Goal: Task Accomplishment & Management: Manage account settings

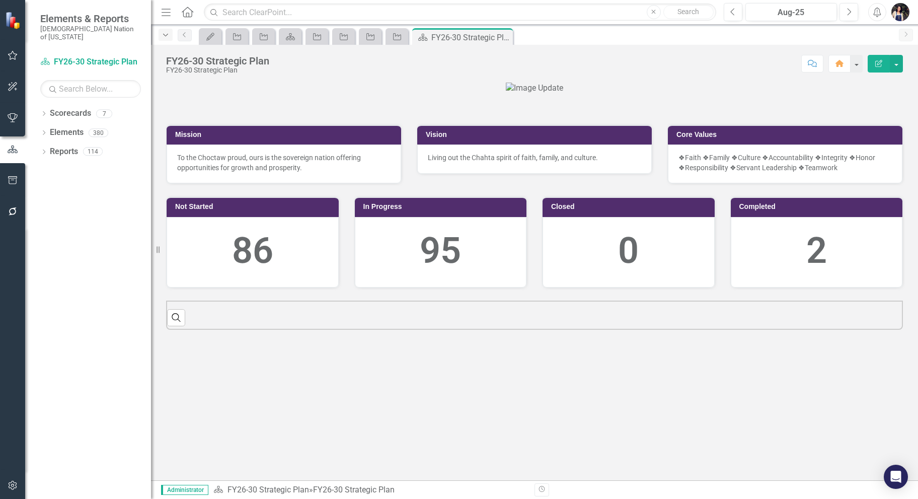
click at [166, 36] on icon "Dropdown" at bounding box center [165, 35] width 9 height 7
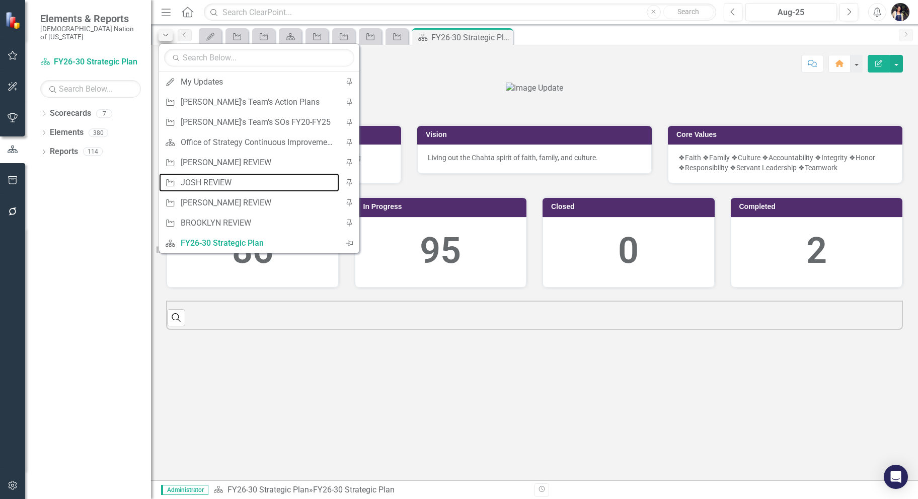
drag, startPoint x: 240, startPoint y: 180, endPoint x: 167, endPoint y: 40, distance: 158.4
click at [241, 180] on div "JOSH REVIEW" at bounding box center [257, 182] width 153 height 13
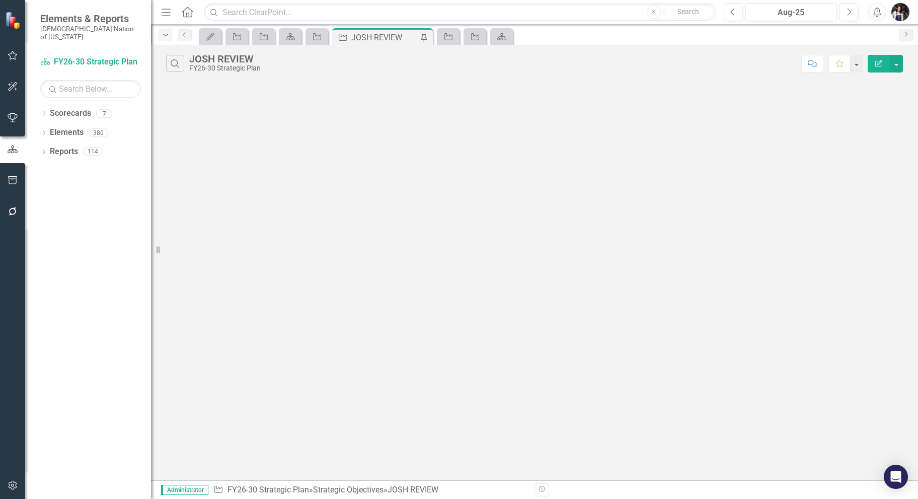
click at [165, 34] on icon "Dropdown" at bounding box center [165, 35] width 9 height 7
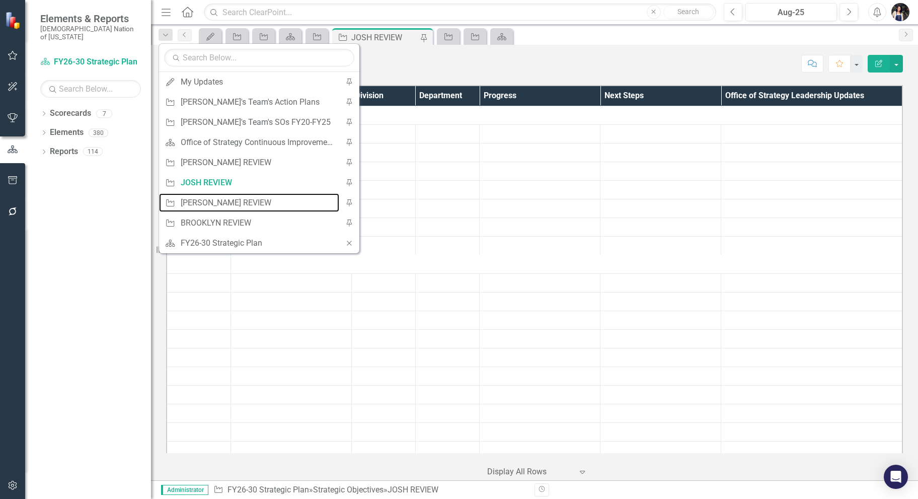
click at [235, 204] on div "[PERSON_NAME] REVIEW" at bounding box center [257, 202] width 153 height 13
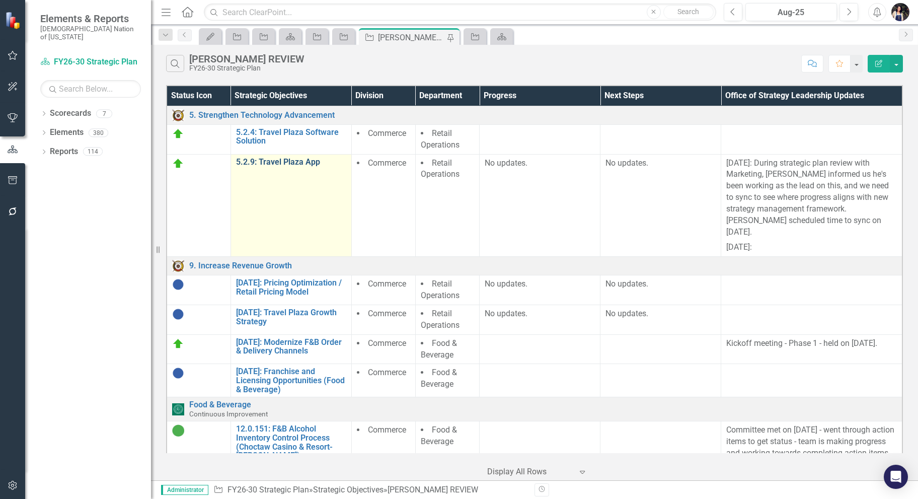
click at [288, 161] on link "5.2.9: Travel Plaza App" at bounding box center [291, 161] width 110 height 9
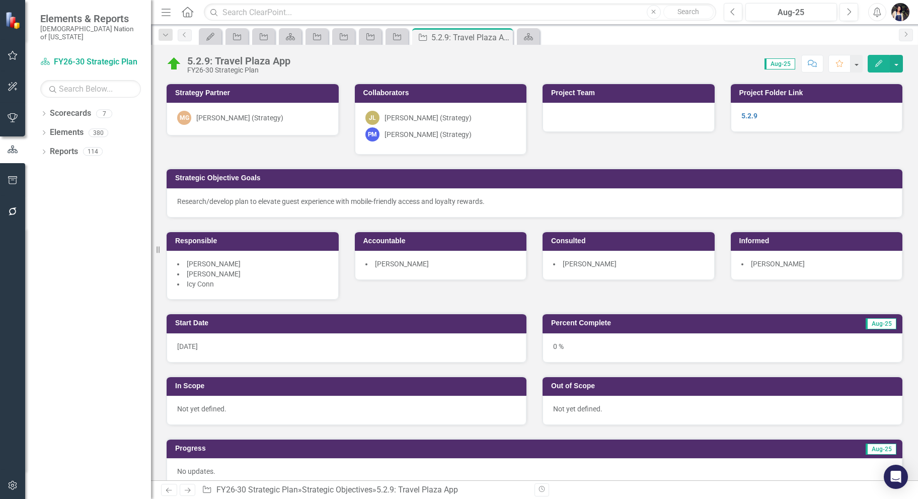
click at [242, 123] on div "MG Morgan Goad (Strategy)" at bounding box center [252, 118] width 151 height 14
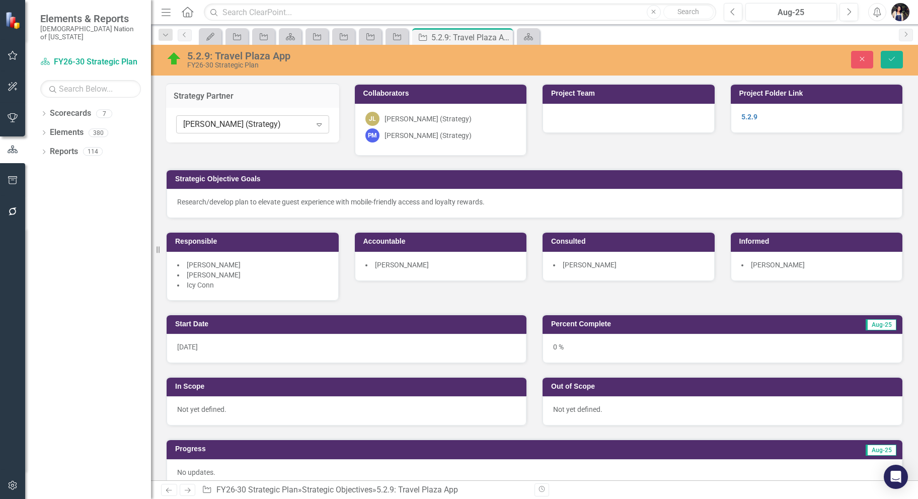
click at [250, 124] on div "Morgan Goad (Strategy)" at bounding box center [247, 125] width 128 height 12
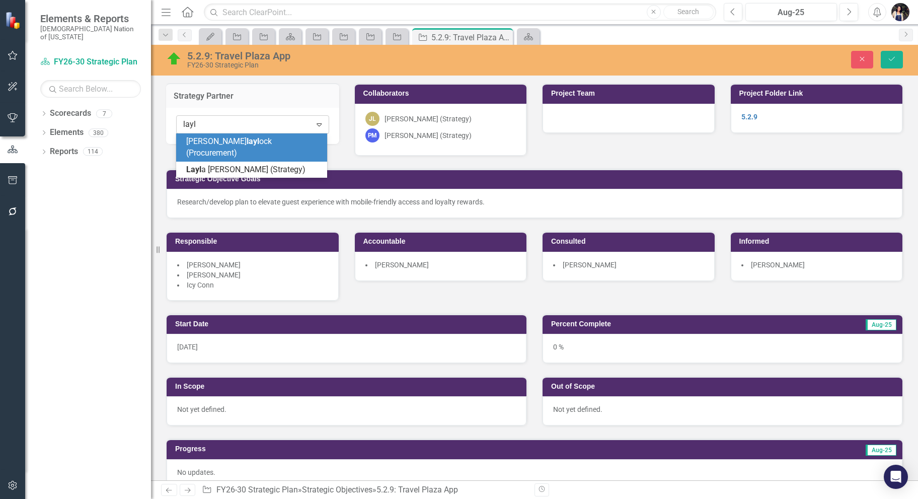
type input "layla"
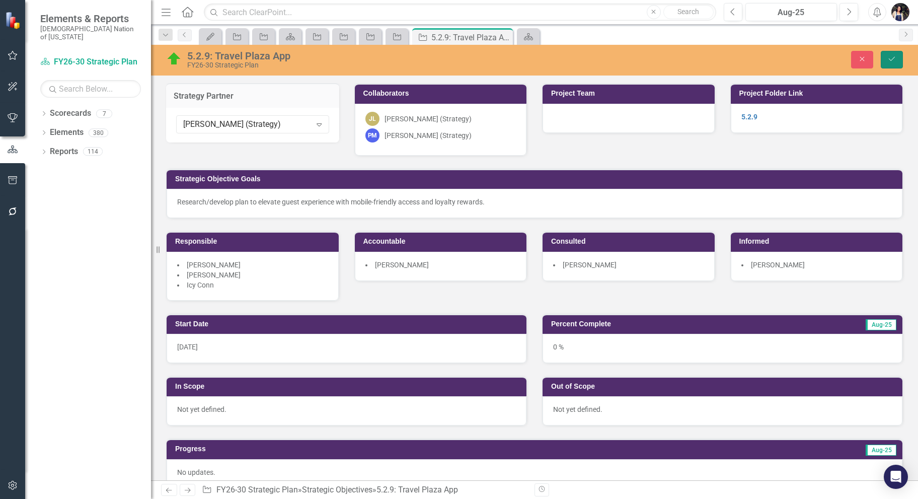
click at [895, 60] on icon "Save" at bounding box center [891, 58] width 9 height 7
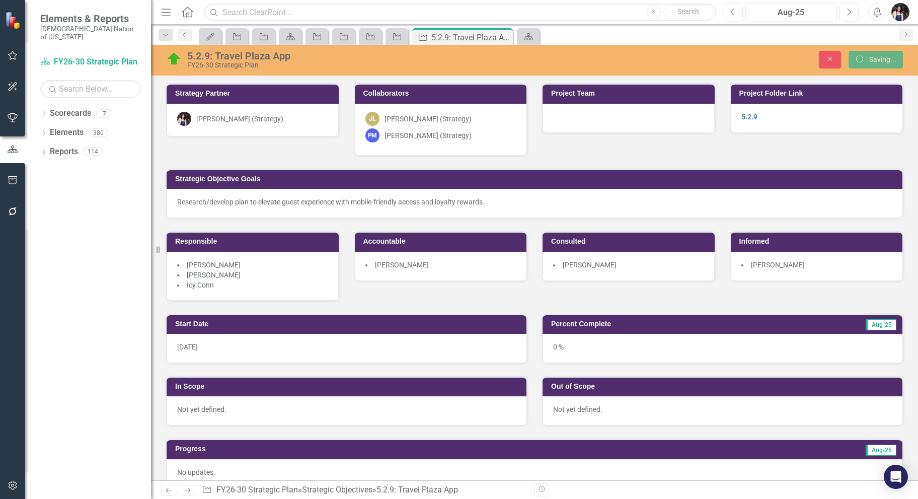
click at [165, 10] on icon "Menu" at bounding box center [165, 12] width 13 height 11
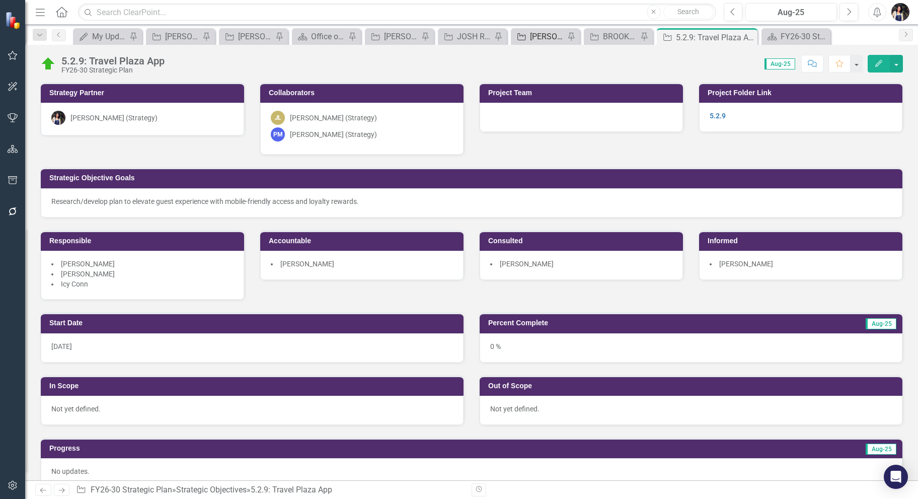
click at [545, 37] on div "[PERSON_NAME] REVIEW" at bounding box center [547, 36] width 35 height 13
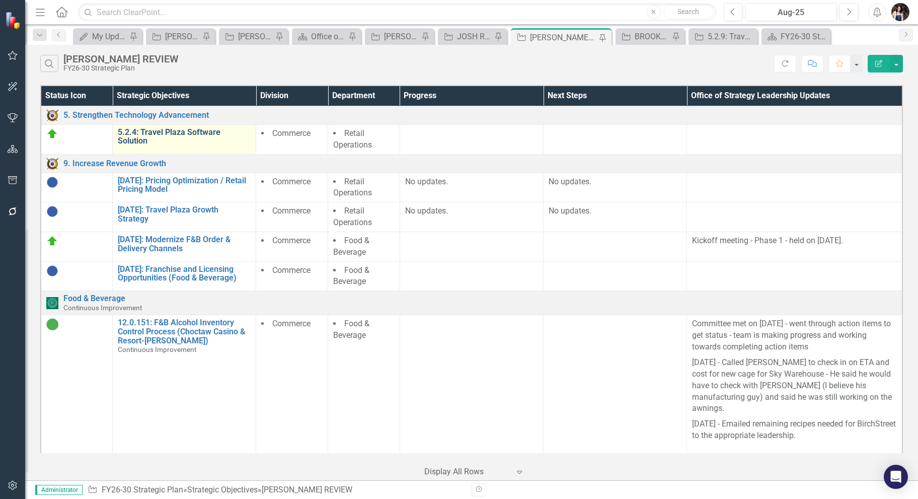
click at [189, 132] on link "5.2.4: Travel Plaza Software Solution" at bounding box center [184, 137] width 133 height 18
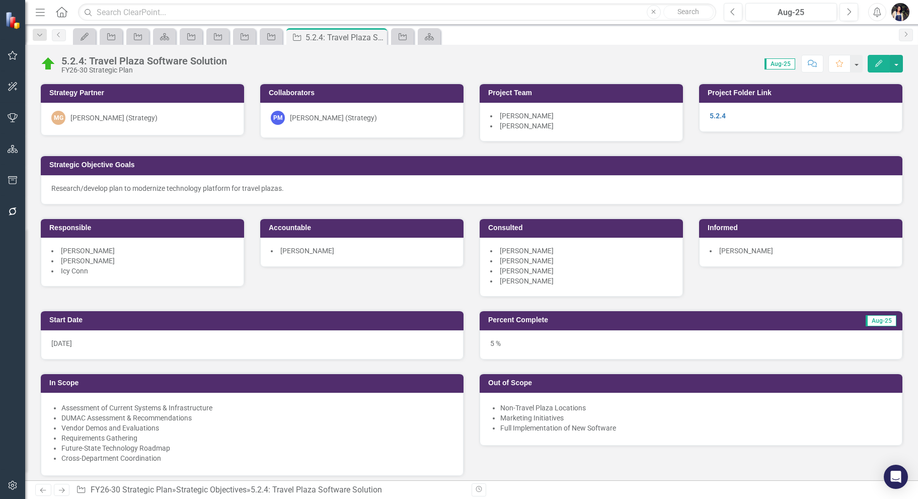
click at [149, 118] on div "MG Morgan Goad (Strategy)" at bounding box center [142, 118] width 182 height 14
click at [150, 118] on div "MG Morgan Goad (Strategy)" at bounding box center [142, 118] width 182 height 14
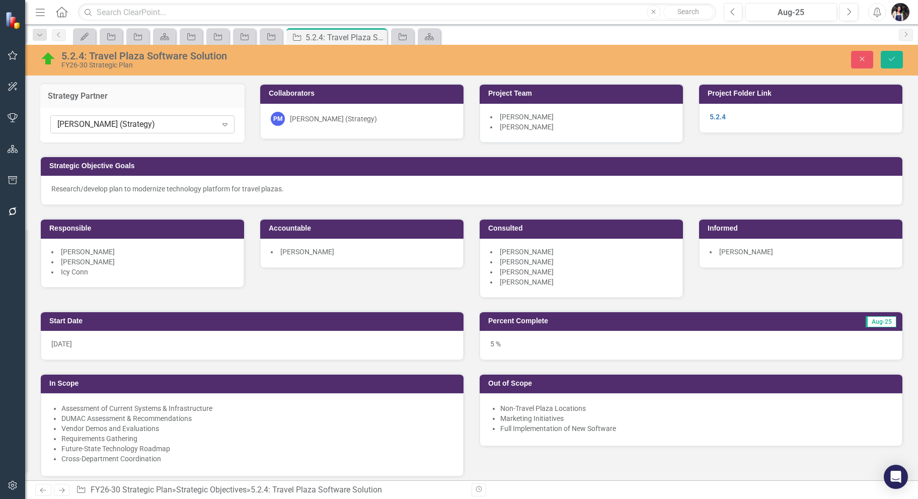
click at [146, 128] on div "Morgan Goad (Strategy)" at bounding box center [136, 125] width 159 height 12
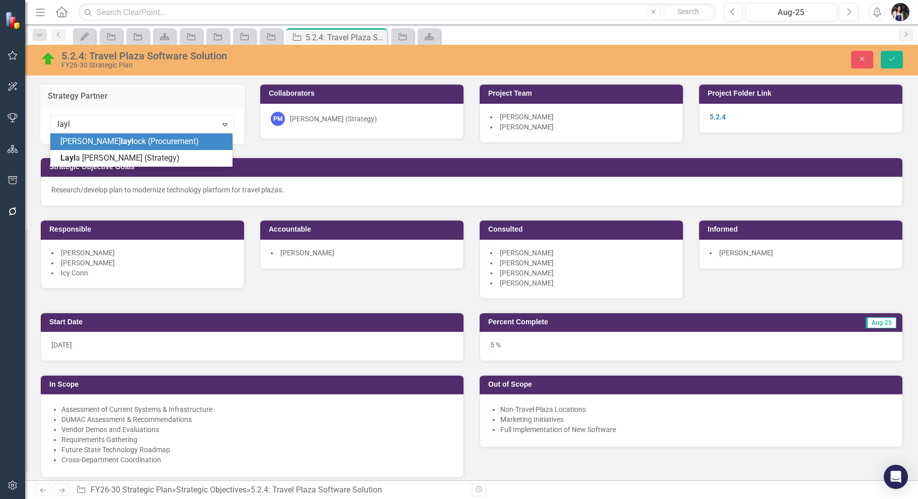
type input "layla"
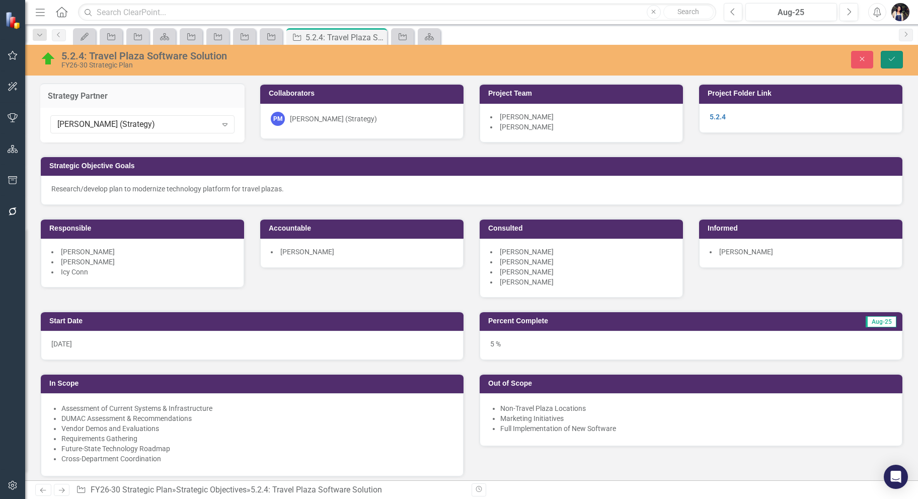
click at [892, 63] on button "Save" at bounding box center [891, 60] width 22 height 18
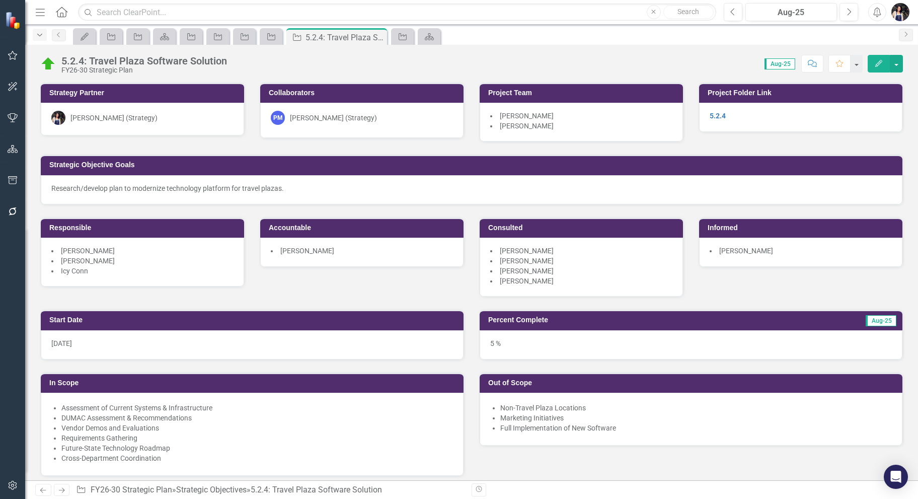
click at [38, 35] on icon "Dropdown" at bounding box center [39, 35] width 9 height 7
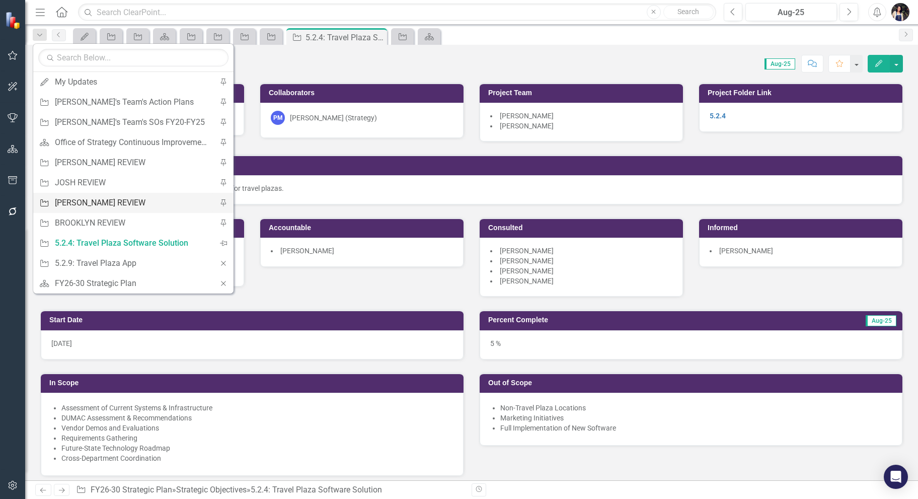
click at [107, 202] on div "[PERSON_NAME] REVIEW" at bounding box center [131, 202] width 153 height 13
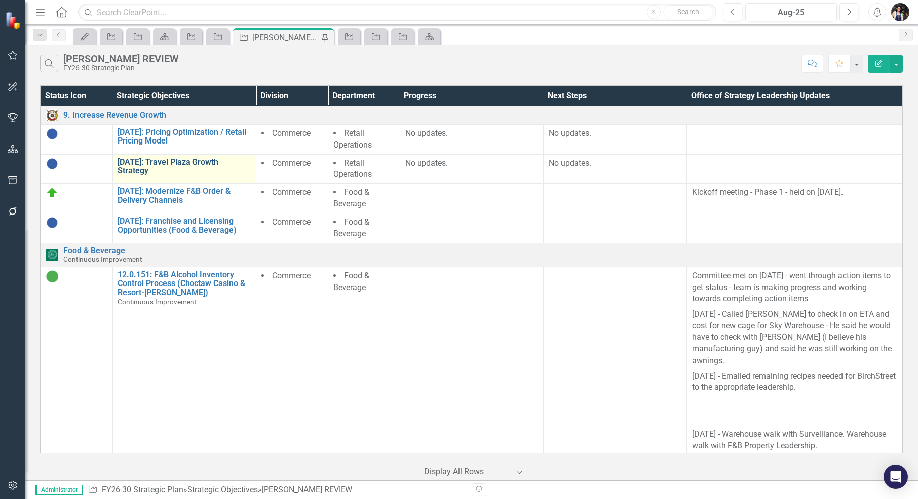
click at [210, 159] on link "[DATE]: Travel Plaza Growth Strategy" at bounding box center [184, 166] width 133 height 18
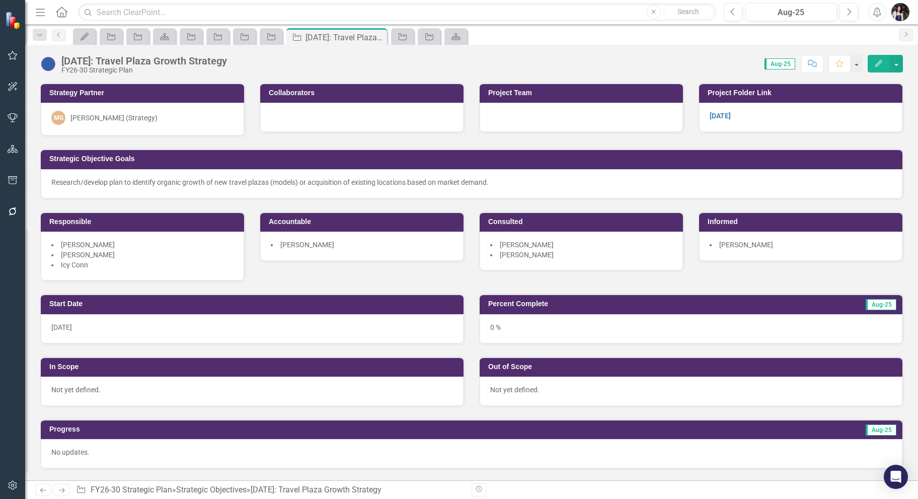
click at [126, 119] on div "Morgan Goad (Strategy)" at bounding box center [113, 118] width 87 height 10
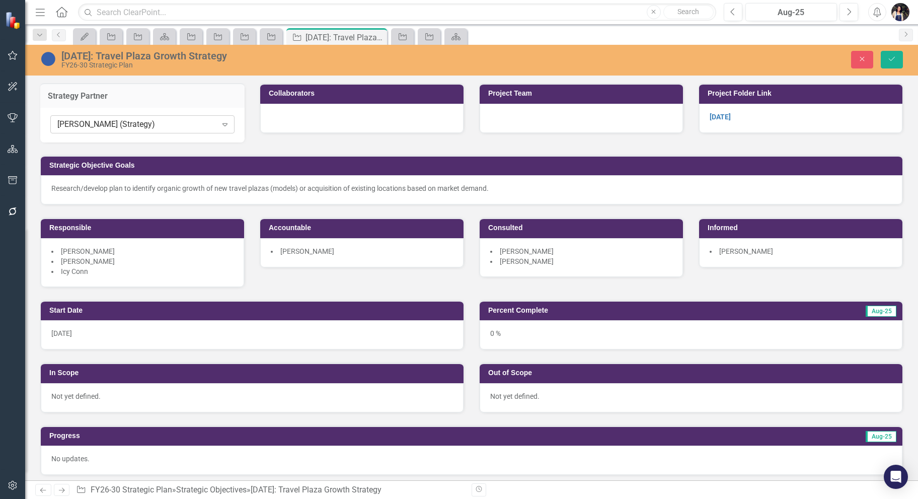
click at [138, 131] on div "Morgan Goad (Strategy) Expand" at bounding box center [142, 124] width 184 height 18
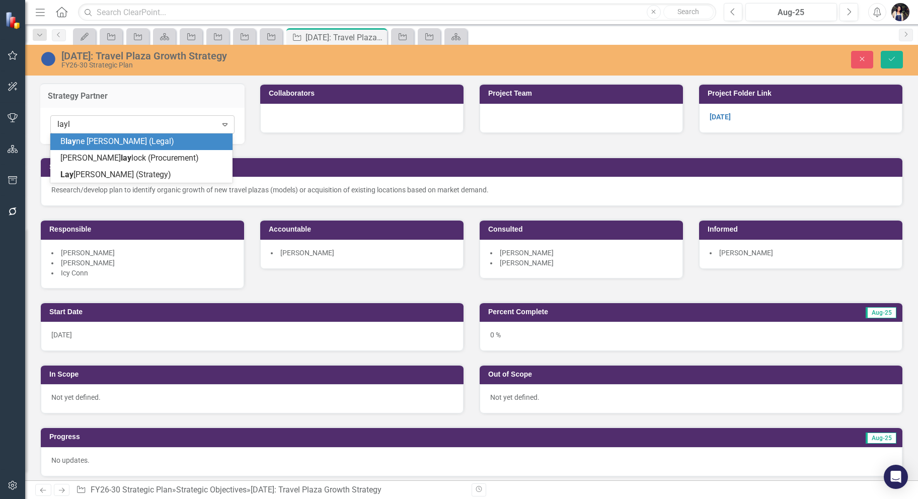
type input "layla"
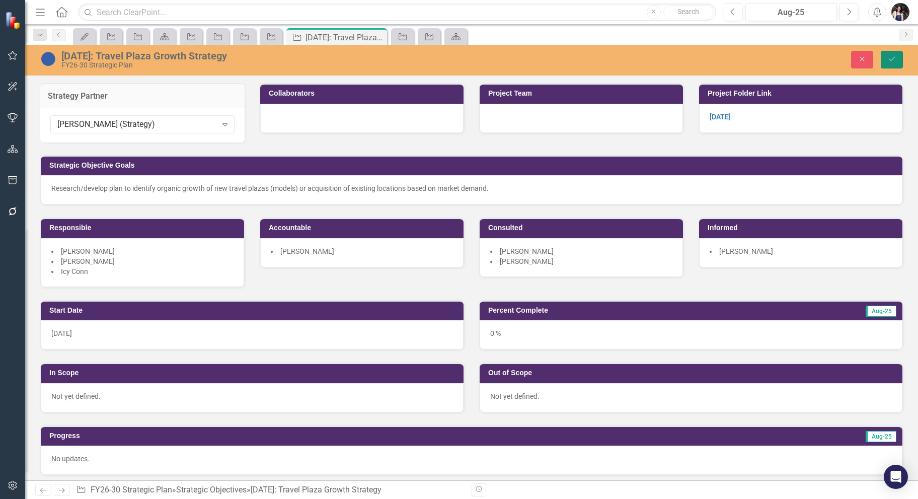
click at [893, 61] on icon "Save" at bounding box center [891, 58] width 9 height 7
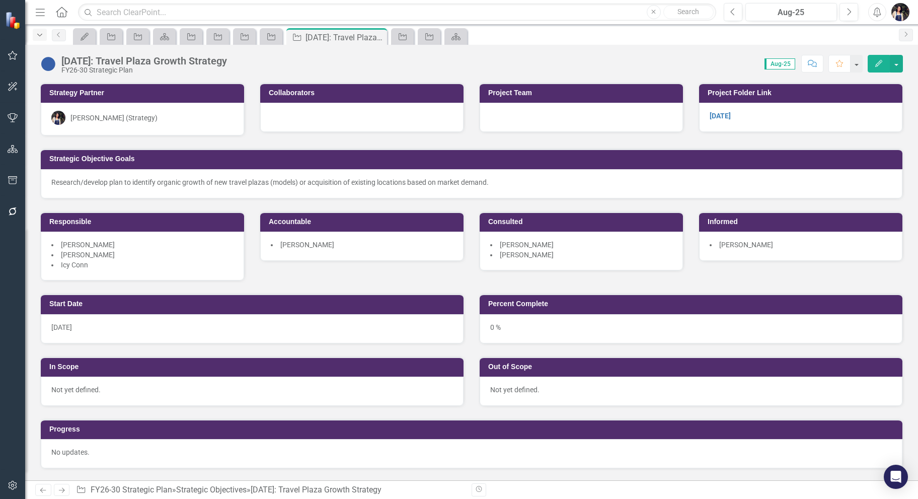
drag, startPoint x: 41, startPoint y: 35, endPoint x: 37, endPoint y: 38, distance: 5.4
click at [41, 36] on icon "Dropdown" at bounding box center [39, 35] width 9 height 7
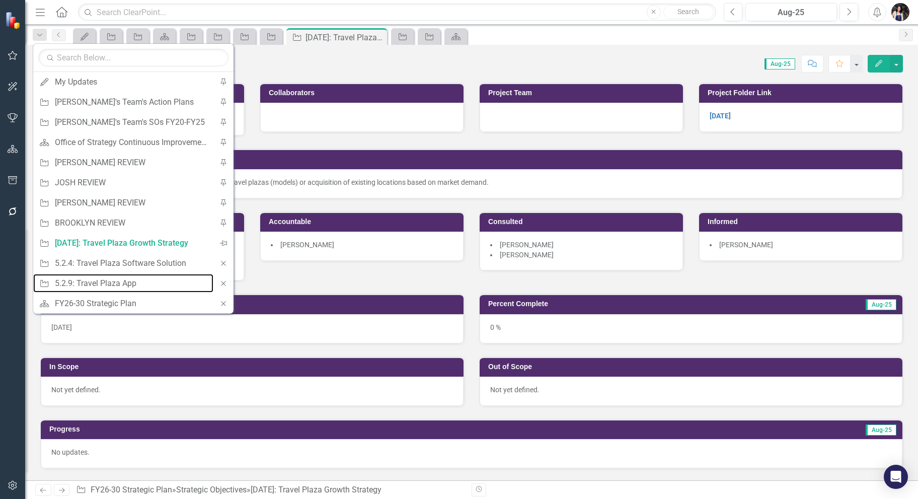
click at [129, 283] on div "5.2.9: Travel Plaza App" at bounding box center [131, 283] width 153 height 13
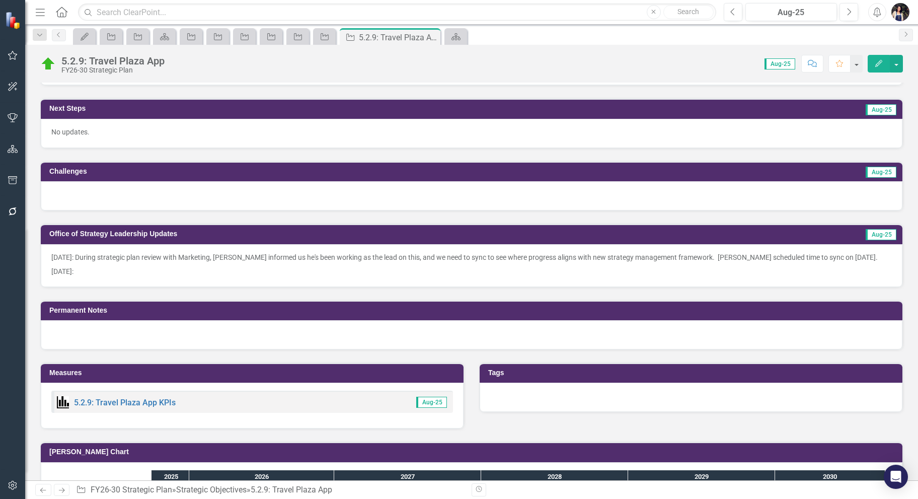
scroll to position [393, 0]
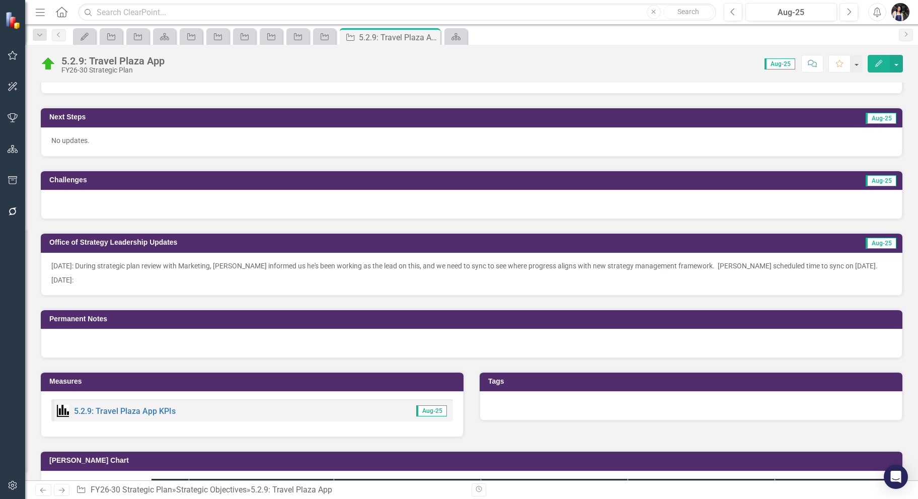
click at [164, 274] on p "8/18/2025:" at bounding box center [471, 279] width 840 height 12
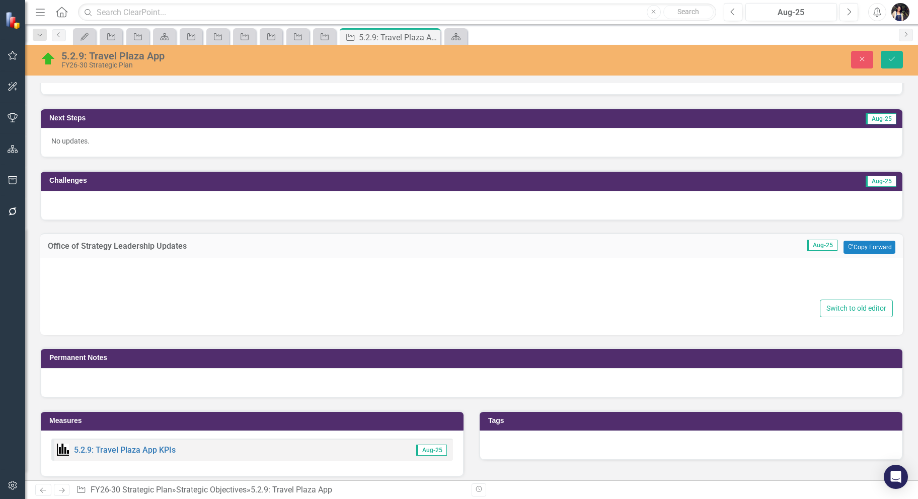
type textarea "<p>8/8/2025: During strategic plan review with Marketing, Marshall informed us …"
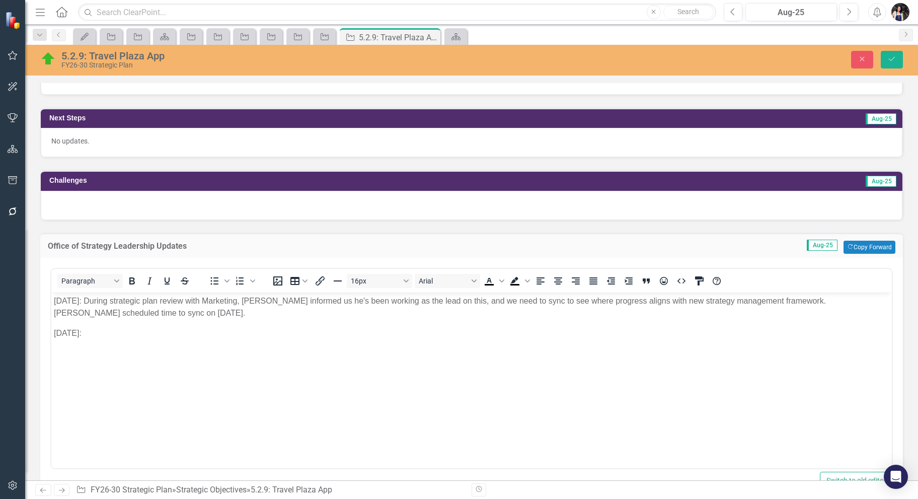
scroll to position [461, 0]
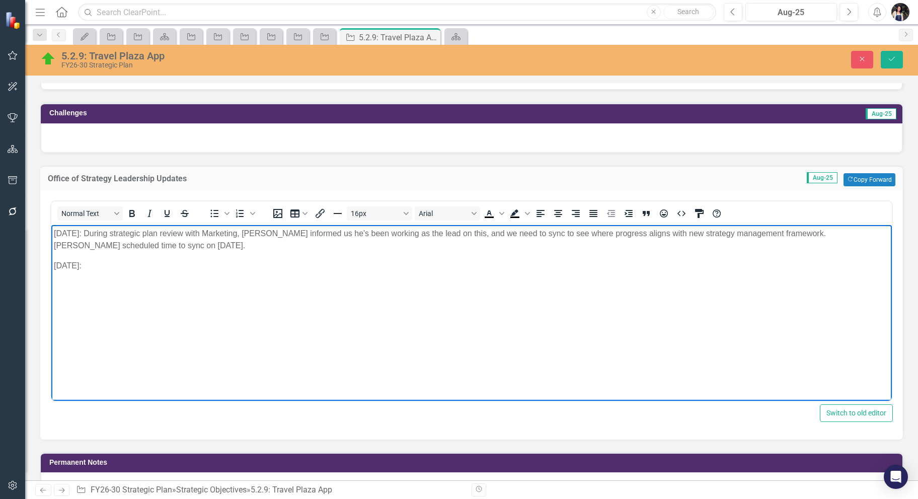
click at [356, 361] on body "8/8/2025: During strategic plan review with Marketing, Marshall informed us he'…" at bounding box center [471, 299] width 840 height 151
drag, startPoint x: 897, startPoint y: 66, endPoint x: 895, endPoint y: 72, distance: 7.0
click at [897, 66] on button "Save" at bounding box center [891, 60] width 22 height 18
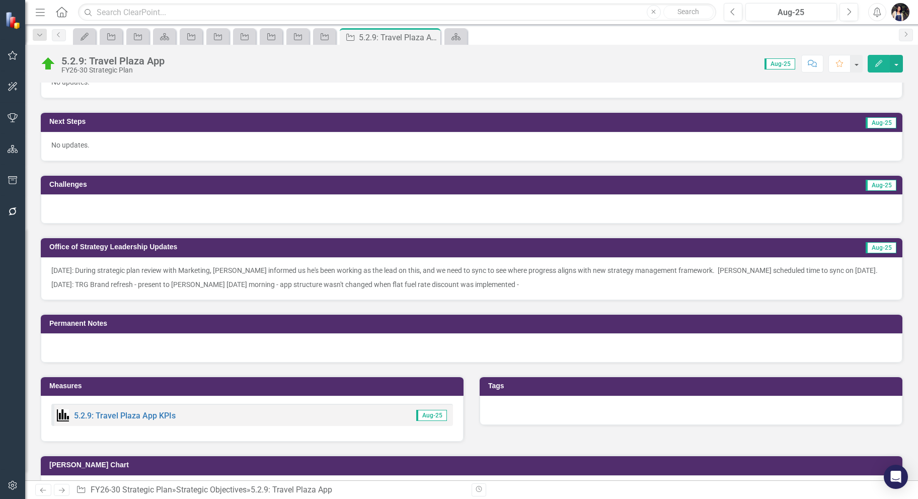
scroll to position [403, 0]
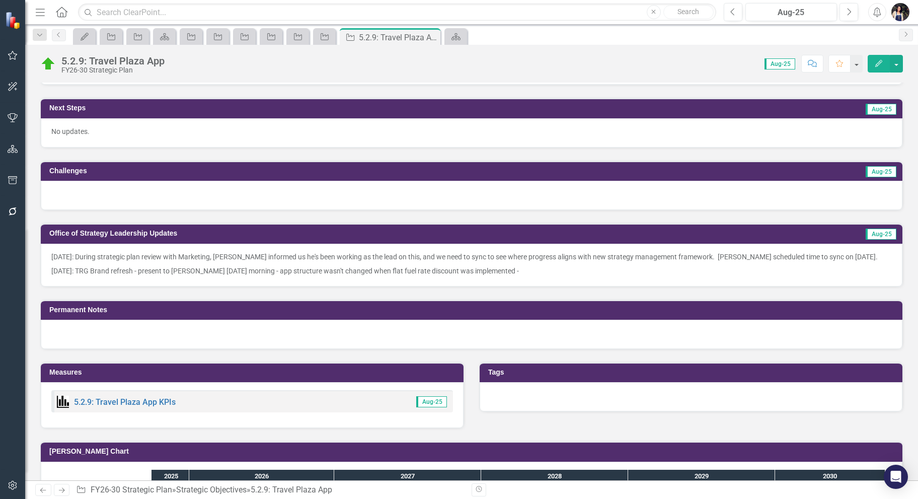
click at [567, 268] on p "8/18/2025: TRG Brand refresh - present to Heidi on Wednesday morning - app stru…" at bounding box center [471, 270] width 840 height 12
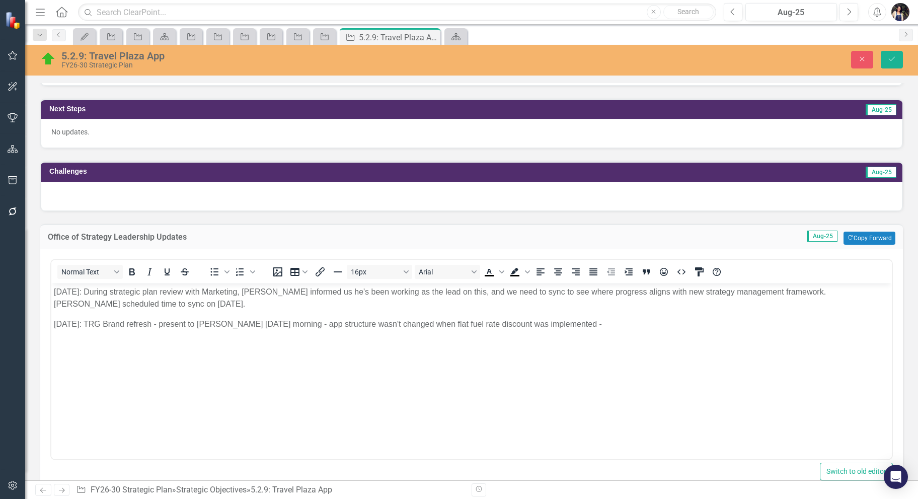
scroll to position [0, 0]
click at [665, 325] on p "8/18/2025: TRG Brand refresh - present to Heidi on Wednesday morning - app stru…" at bounding box center [471, 323] width 835 height 12
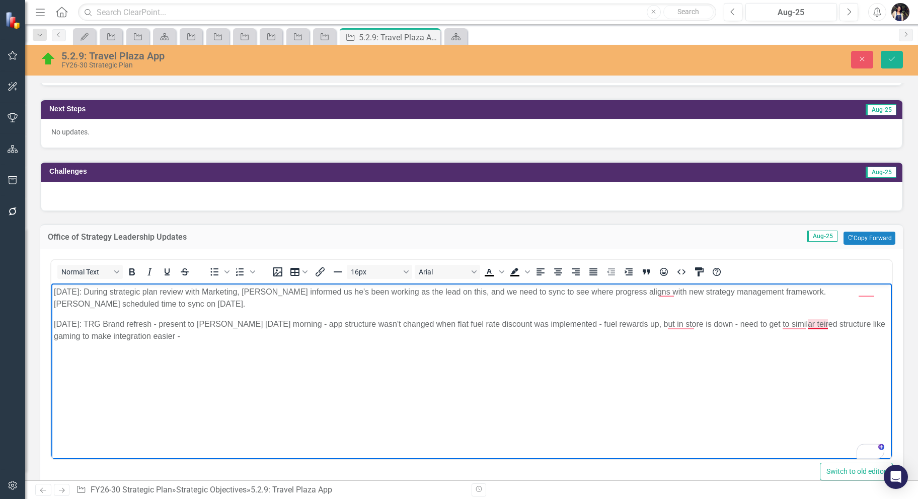
click at [823, 321] on p "8/18/2025: TRG Brand refresh - present to Heidi on Wednesday morning - app stru…" at bounding box center [471, 329] width 835 height 24
click at [443, 334] on p "8/18/2025: TRG Brand refresh - present to Heidi on Wednesday morning - app stru…" at bounding box center [471, 329] width 835 height 24
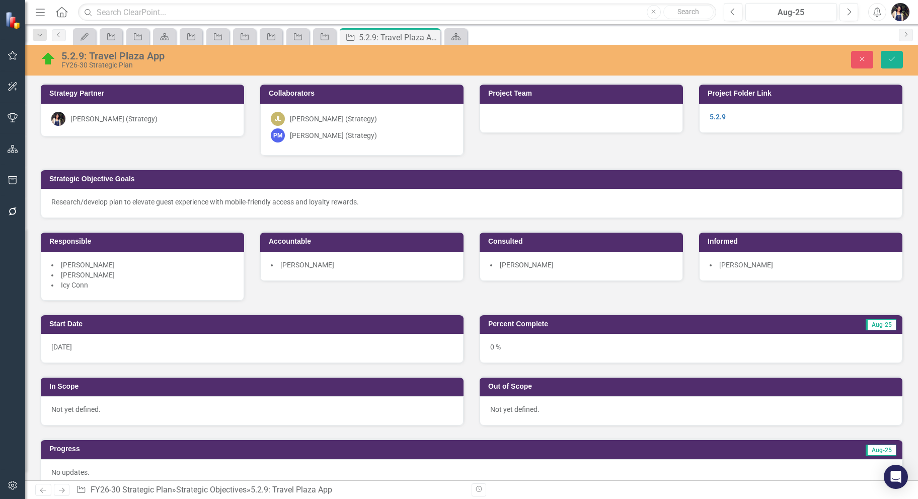
scroll to position [403, 0]
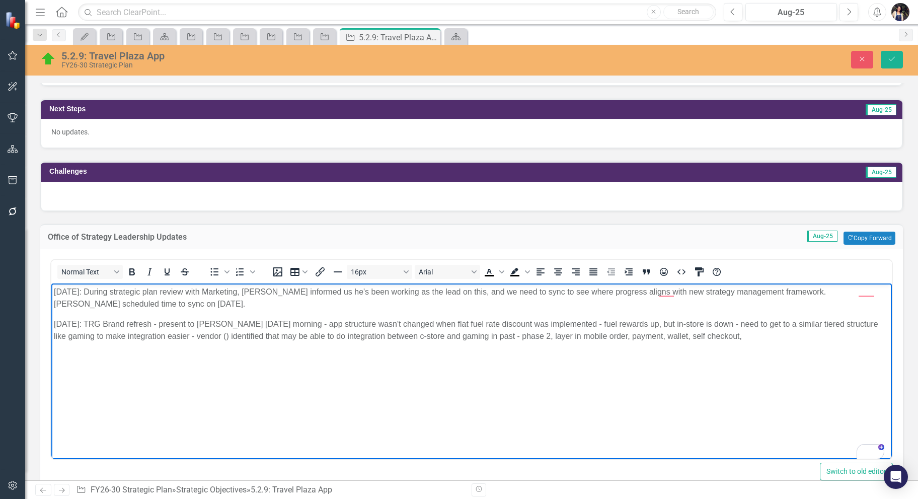
click at [593, 338] on p "8/18/2025: TRG Brand refresh - present to Heidi on Wednesday morning - app stru…" at bounding box center [471, 329] width 835 height 24
copy p "mobile"
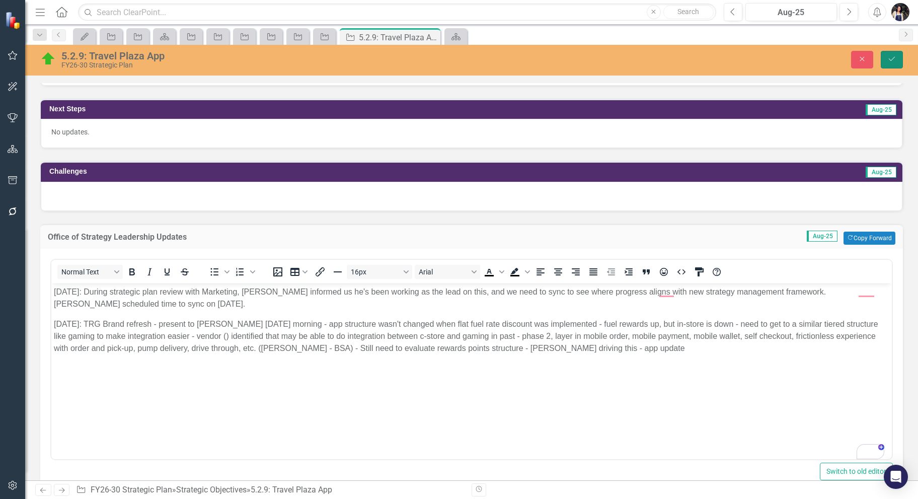
click at [892, 53] on button "Save" at bounding box center [891, 60] width 22 height 18
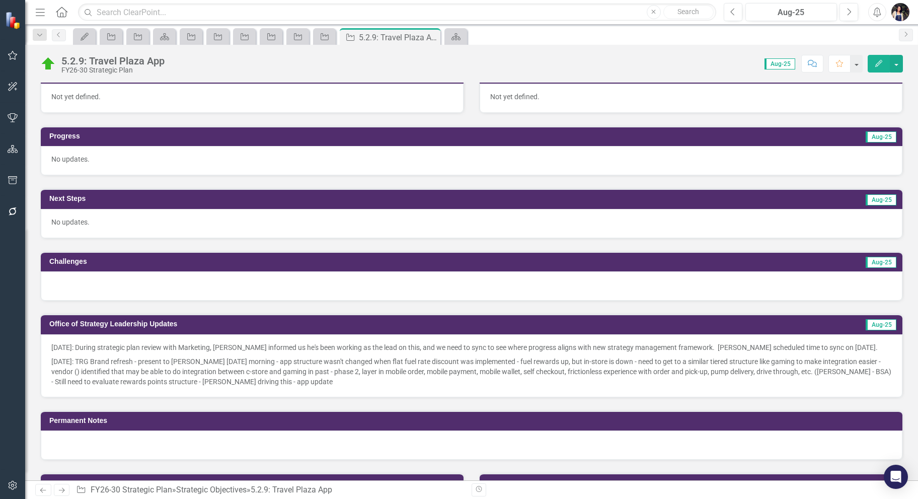
scroll to position [335, 0]
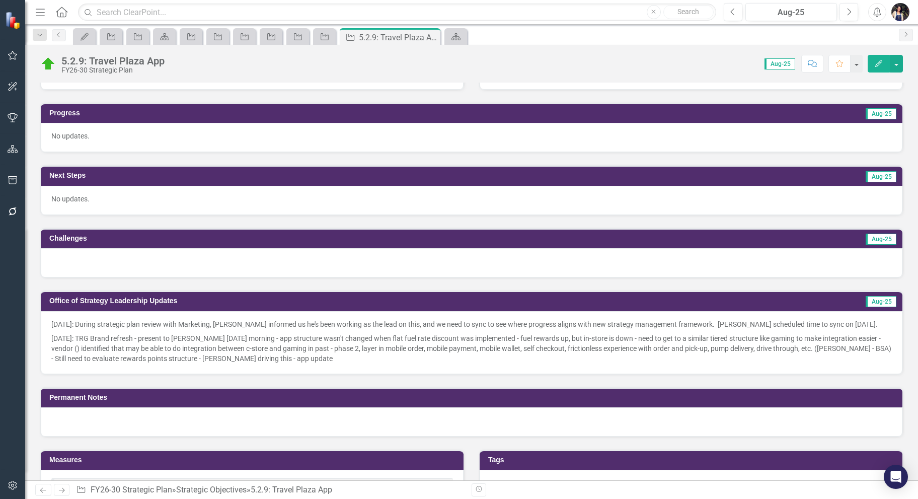
click at [372, 357] on p "8/18/2025: TRG Brand refresh - present to Heidi on Wednesday morning - app stru…" at bounding box center [471, 347] width 840 height 32
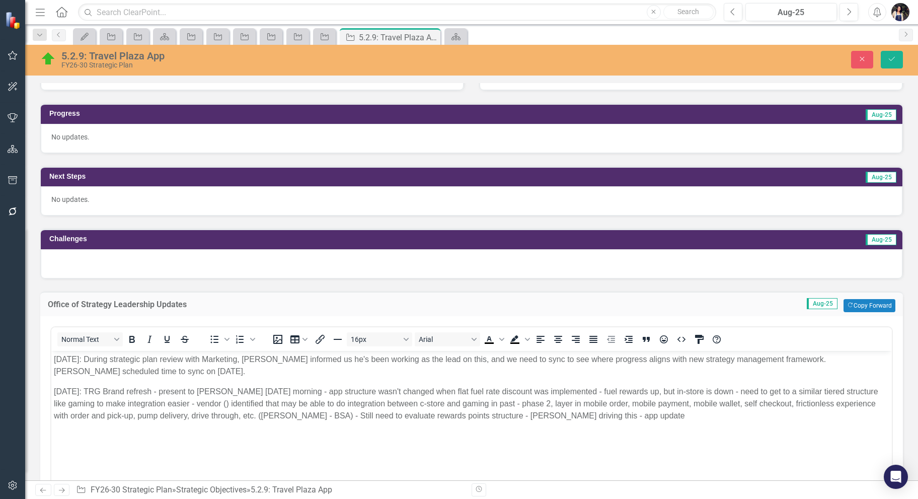
scroll to position [403, 0]
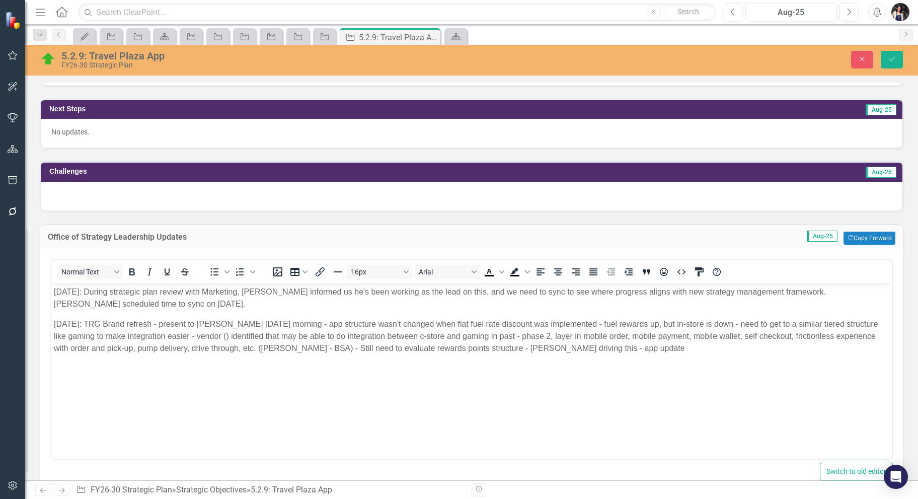
click at [673, 350] on p "8/18/2025: TRG Brand refresh - present to Heidi on Wednesday morning - app stru…" at bounding box center [471, 335] width 835 height 36
drag, startPoint x: 897, startPoint y: 65, endPoint x: 850, endPoint y: 251, distance: 191.1
click at [895, 66] on button "Save" at bounding box center [891, 60] width 22 height 18
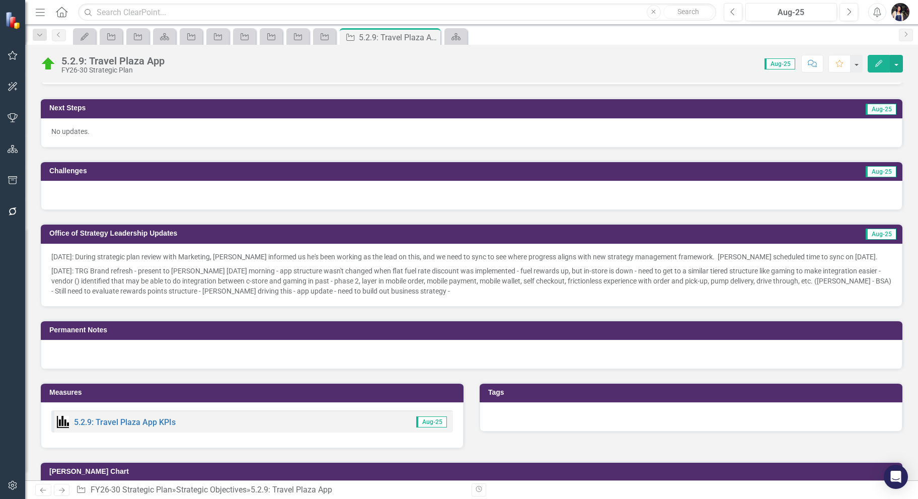
click at [495, 289] on p "8/18/2025: TRG Brand refresh - present to Heidi on Wednesday morning - app stru…" at bounding box center [471, 280] width 840 height 32
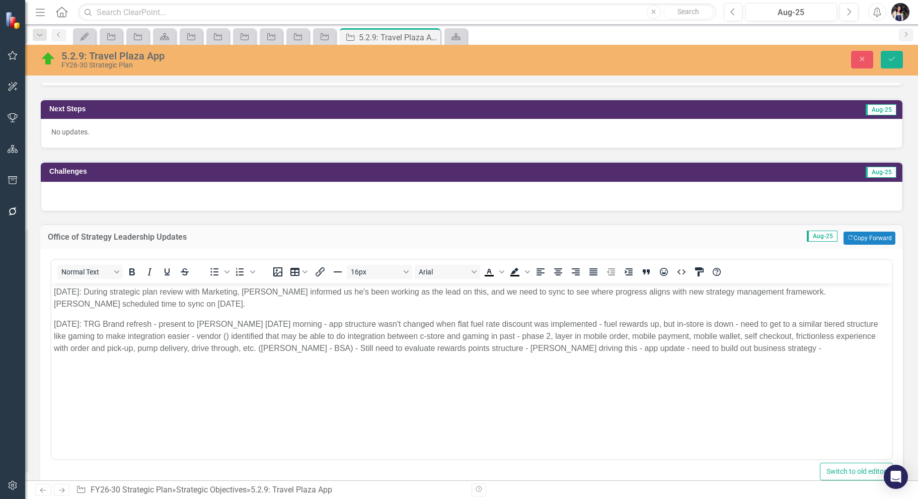
scroll to position [0, 0]
click at [823, 374] on body "8/8/2025: During strategic plan review with Marketing, Marshall informed us he'…" at bounding box center [471, 358] width 840 height 151
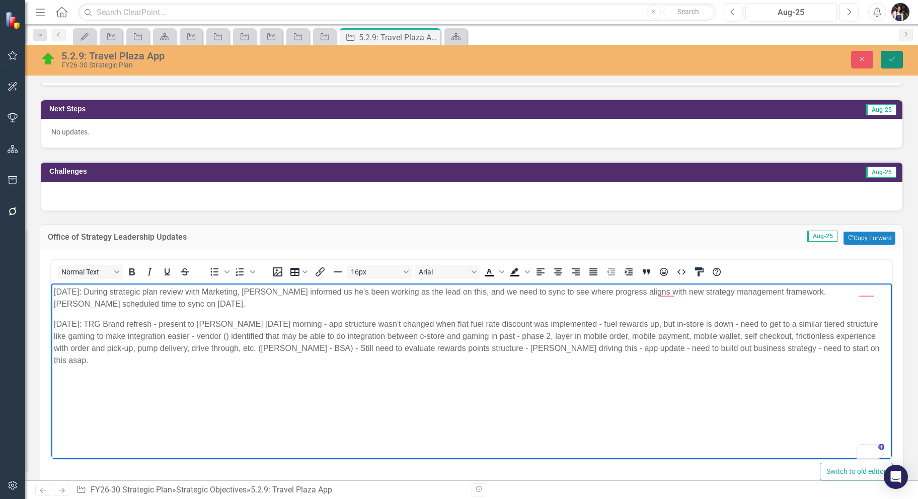
click at [890, 60] on icon "Save" at bounding box center [891, 58] width 9 height 7
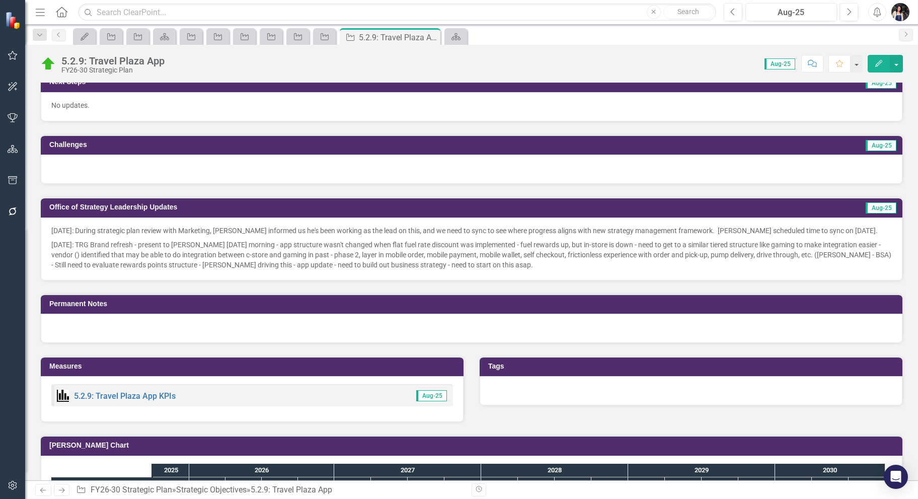
scroll to position [403, 0]
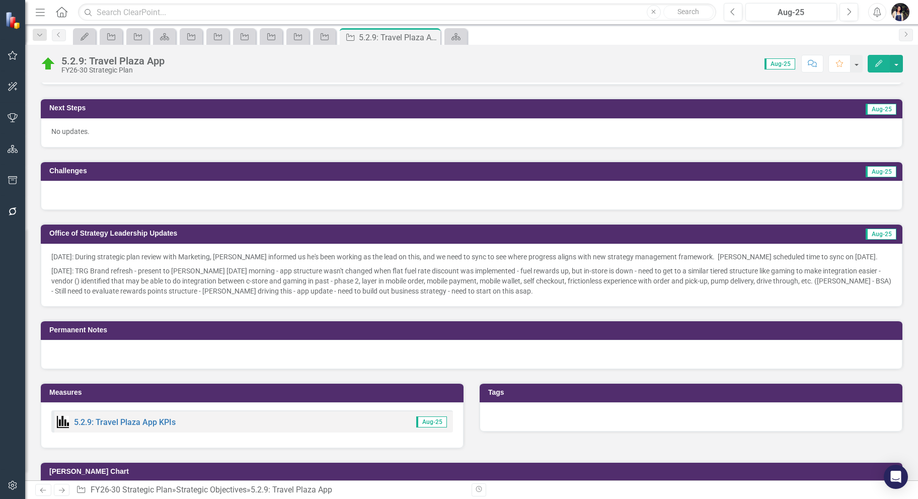
click at [580, 293] on div "8/8/2025: During strategic plan review with Marketing, Marshall informed us he'…" at bounding box center [471, 275] width 861 height 63
click at [580, 291] on p "8/18/2025: TRG Brand refresh - present to Heidi on Wednesday morning - app stru…" at bounding box center [471, 280] width 840 height 32
click at [552, 289] on p "8/18/2025: TRG Brand refresh - present to Heidi on Wednesday morning - app stru…" at bounding box center [471, 280] width 840 height 32
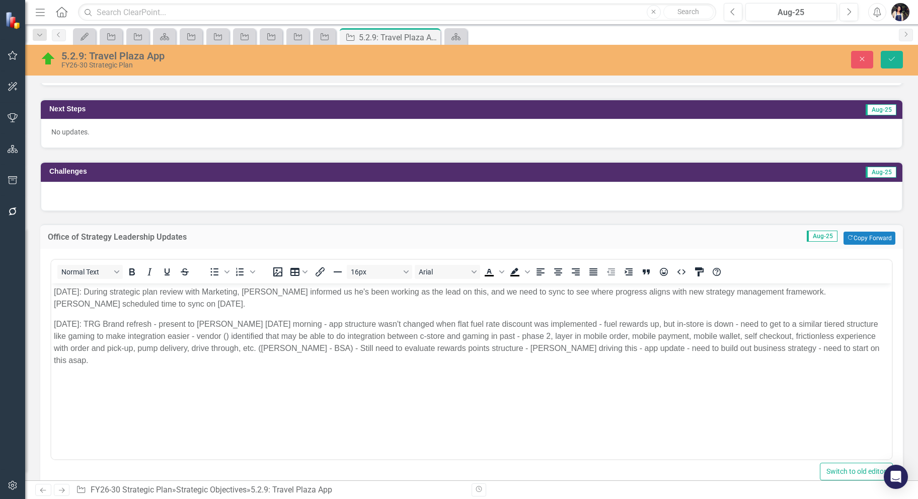
scroll to position [0, 0]
click at [868, 352] on p "8/18/2025: TRG Brand refresh - present to Heidi on Wednesday morning - app stru…" at bounding box center [471, 341] width 835 height 48
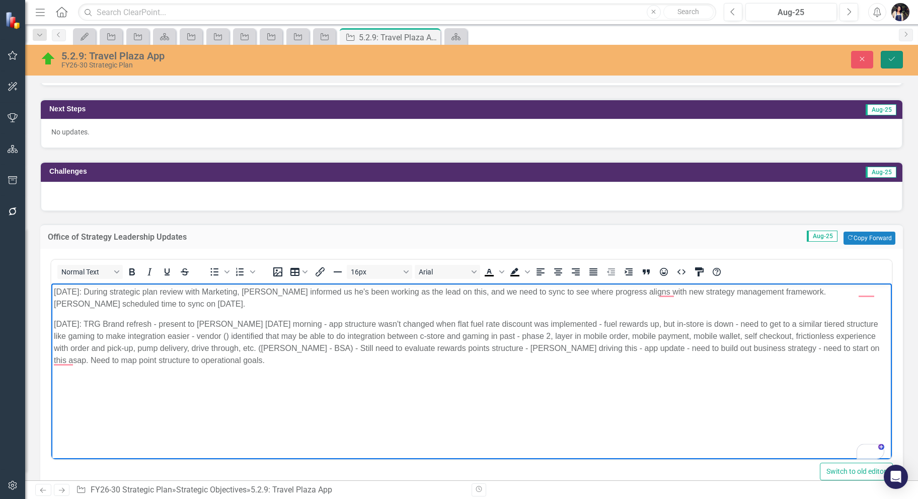
click at [898, 61] on button "Save" at bounding box center [891, 60] width 22 height 18
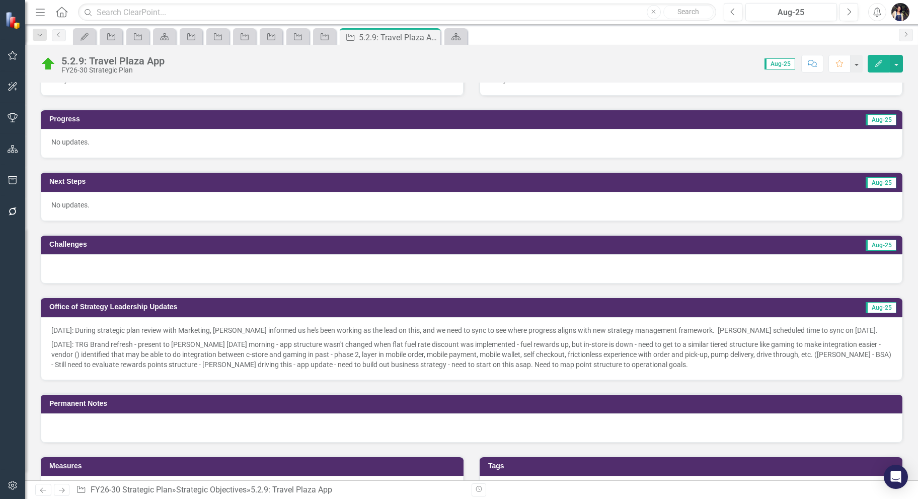
scroll to position [335, 0]
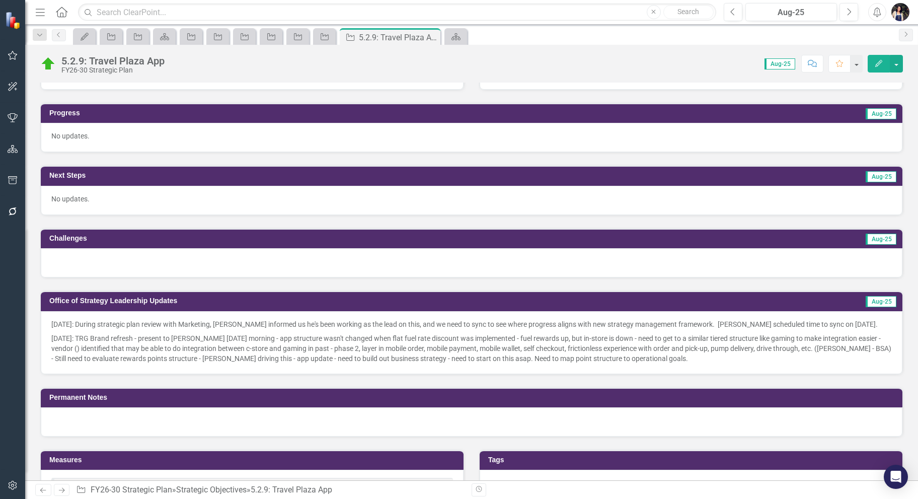
click at [706, 357] on p "8/18/2025: TRG Brand refresh - present to Heidi on Wednesday morning - app stru…" at bounding box center [471, 347] width 840 height 32
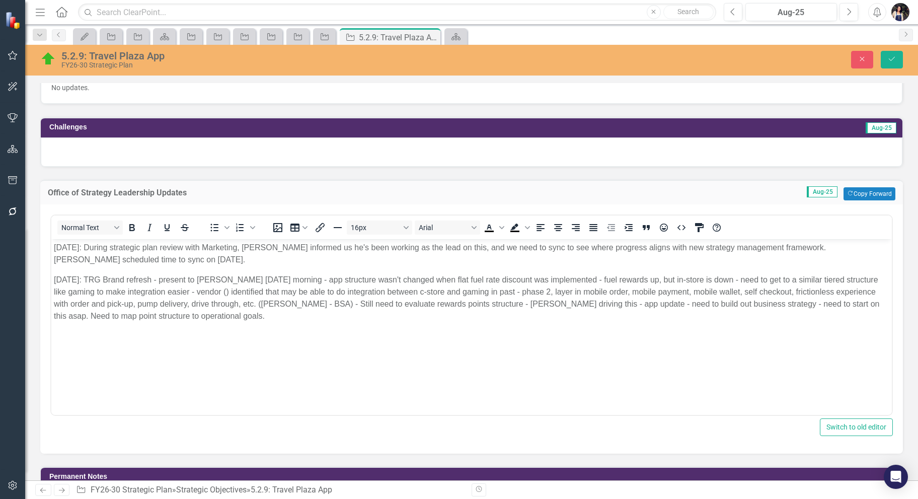
scroll to position [469, 0]
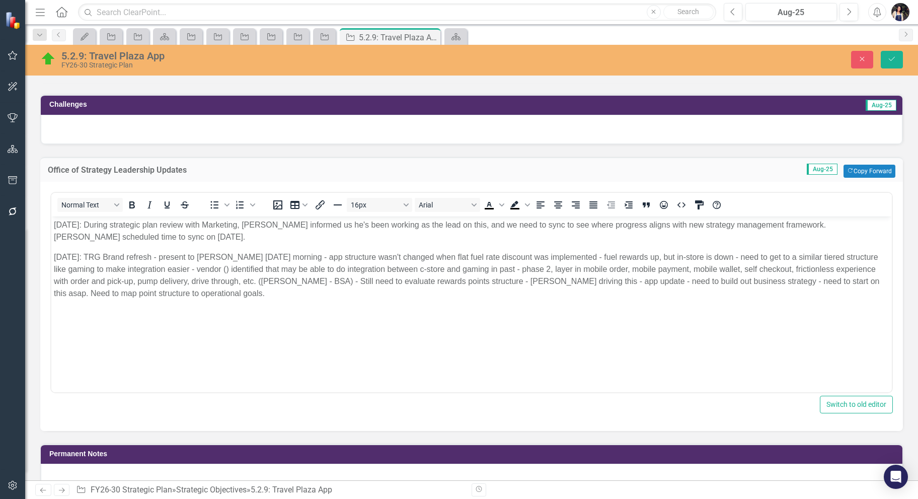
click at [671, 340] on body "8/8/2025: During strategic plan review with Marketing, Marshall informed us he'…" at bounding box center [471, 291] width 840 height 151
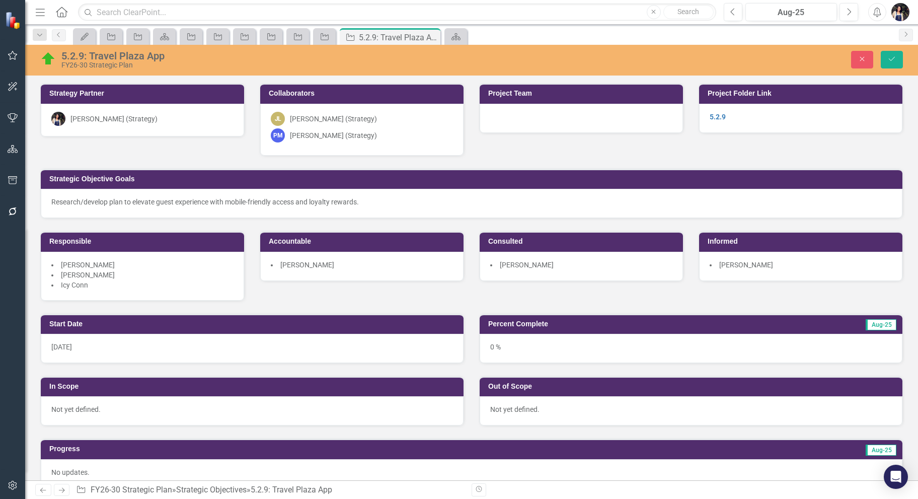
scroll to position [469, 0]
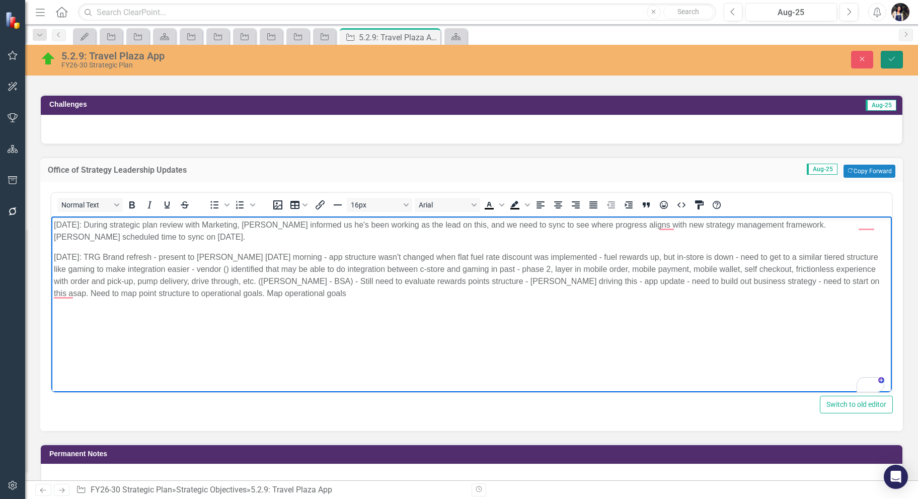
click at [894, 60] on icon "Save" at bounding box center [891, 58] width 9 height 7
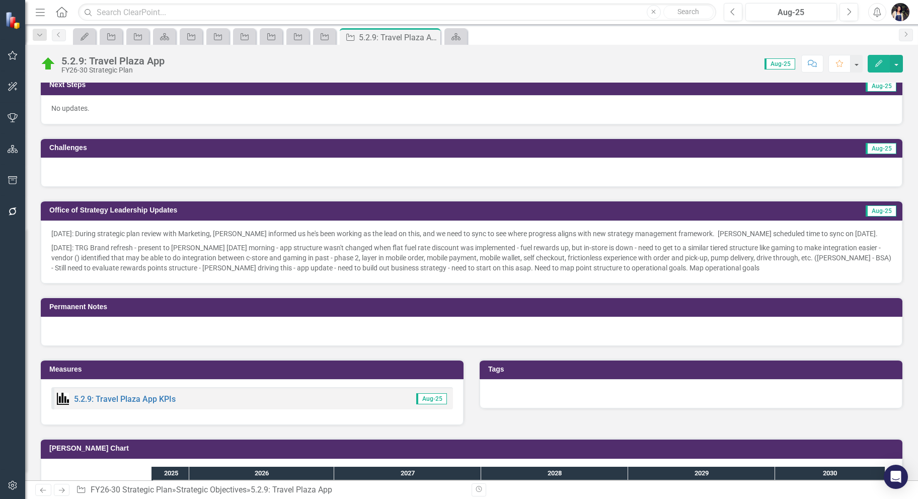
scroll to position [425, 0]
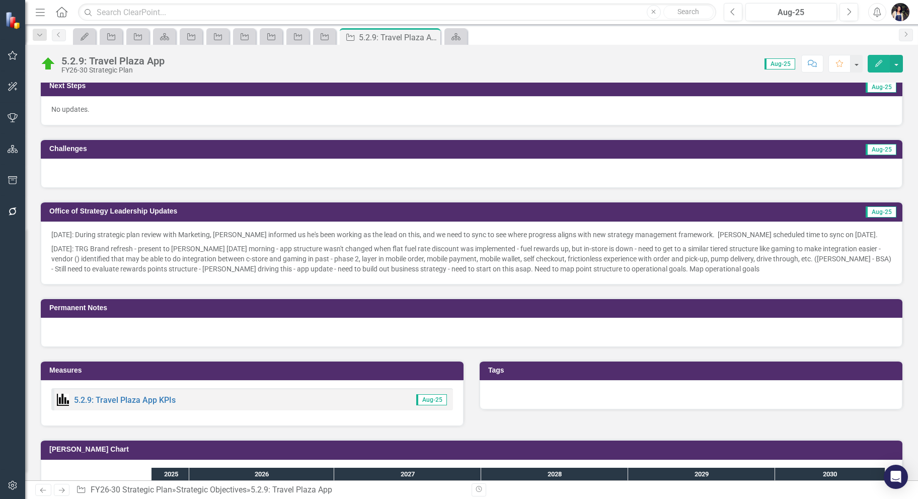
click at [803, 265] on p "[DATE]: TRG Brand refresh - present to [PERSON_NAME] [DATE] morning - app struc…" at bounding box center [471, 258] width 840 height 32
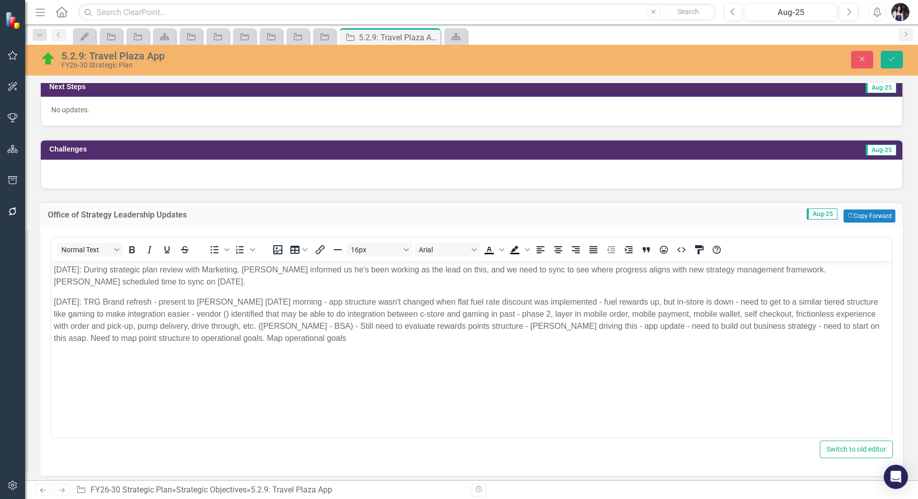
scroll to position [0, 0]
click at [353, 342] on p "[DATE]: TRG Brand refresh - present to [PERSON_NAME] [DATE] morning - app struc…" at bounding box center [471, 319] width 835 height 48
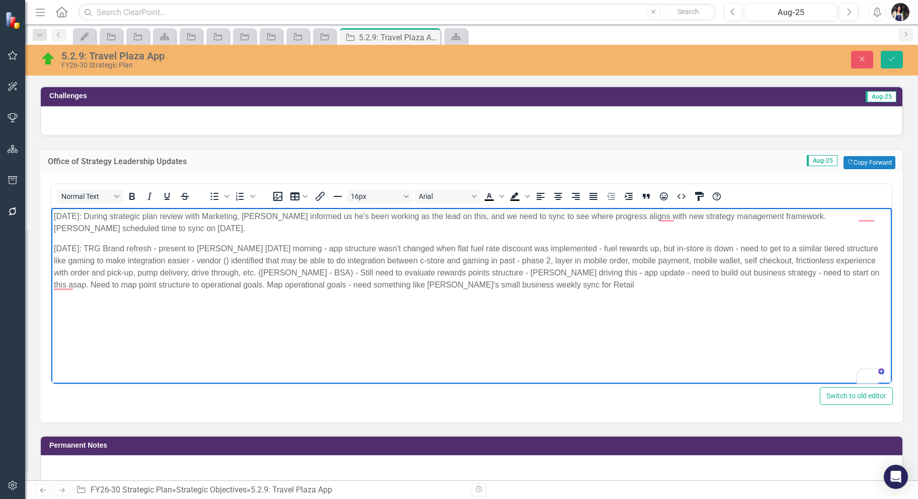
scroll to position [492, 0]
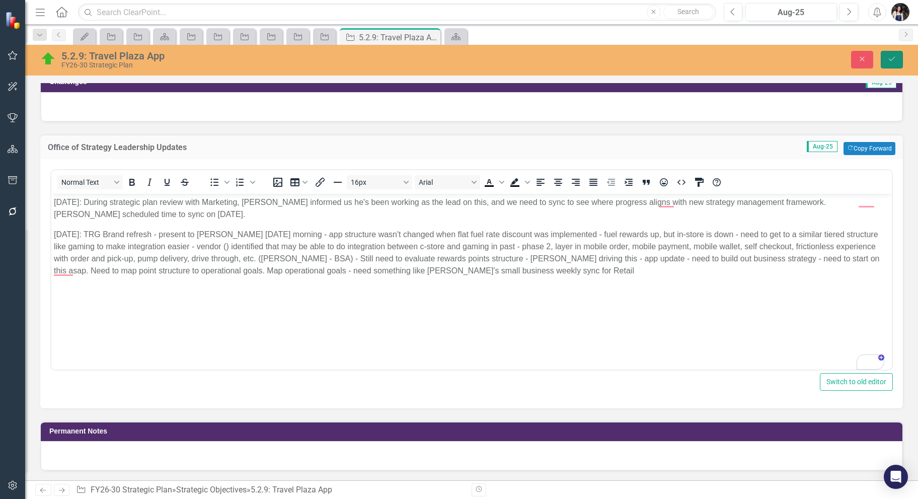
click at [889, 60] on icon "Save" at bounding box center [891, 58] width 9 height 7
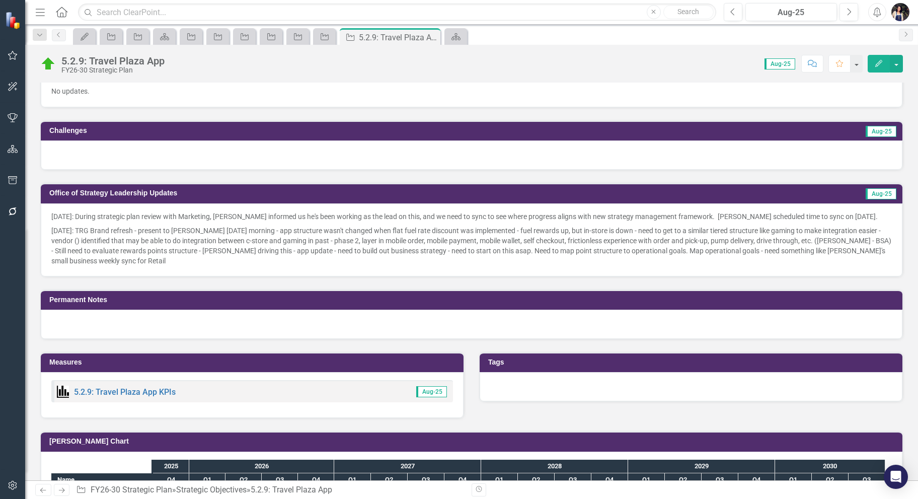
scroll to position [469, 0]
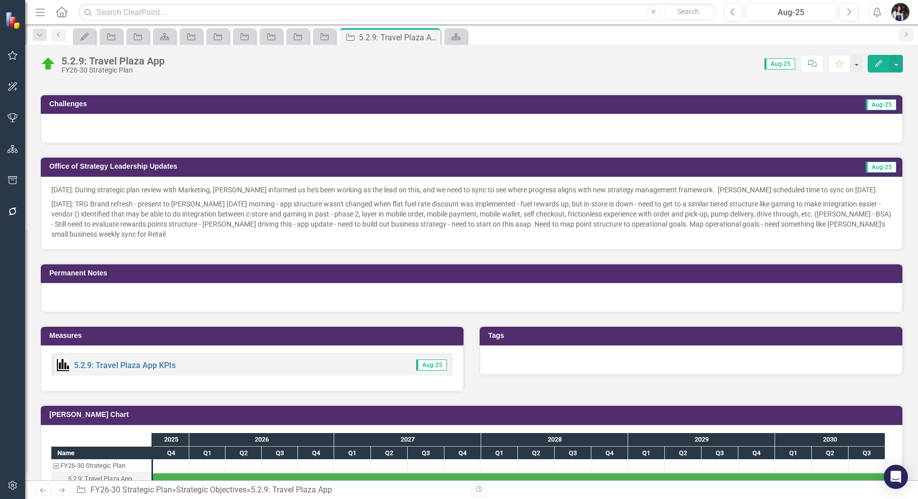
click at [656, 209] on p "8/18/2025: TRG Brand refresh - present to Heidi on Wednesday morning - app stru…" at bounding box center [471, 218] width 840 height 42
click at [656, 208] on p "8/18/2025: TRG Brand refresh - present to Heidi on Wednesday morning - app stru…" at bounding box center [471, 218] width 840 height 42
click at [318, 222] on p "8/18/2025: TRG Brand refresh - present to Heidi on Wednesday morning - app stru…" at bounding box center [471, 218] width 840 height 42
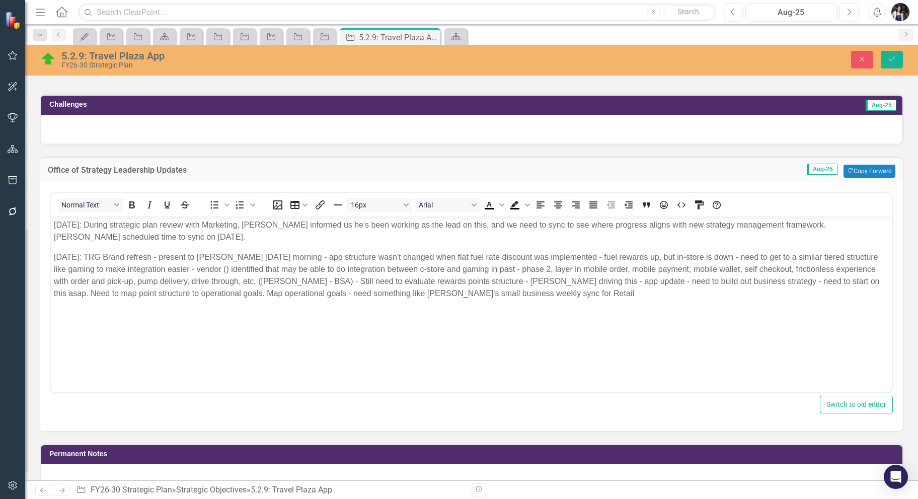
scroll to position [0, 0]
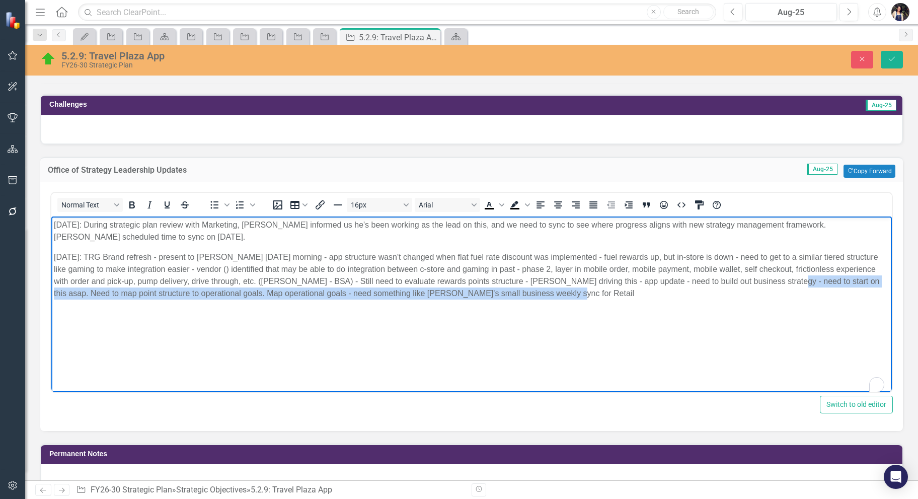
drag, startPoint x: 773, startPoint y: 283, endPoint x: 772, endPoint y: 293, distance: 9.6
click at [772, 293] on p "8/18/2025: TRG Brand refresh - present to Heidi on Wednesday morning - app stru…" at bounding box center [471, 275] width 835 height 48
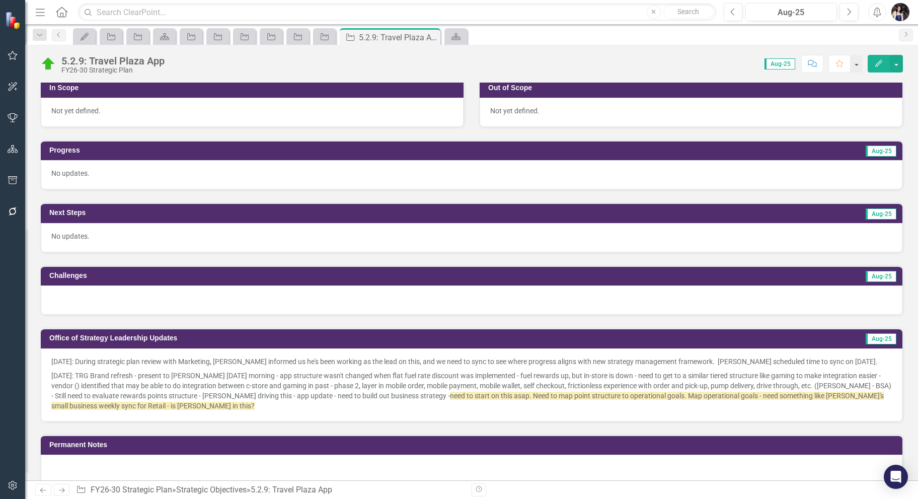
scroll to position [335, 0]
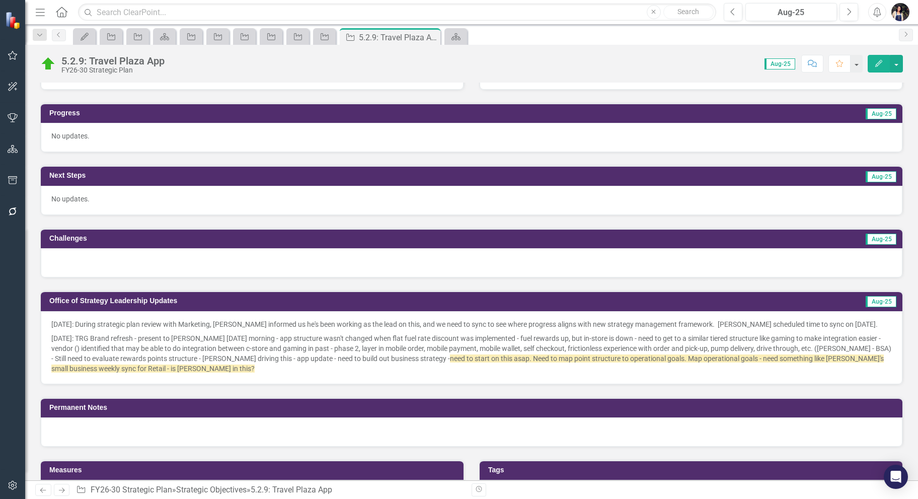
click at [248, 367] on p "8/18/2025: TRG Brand refresh - present to Heidi on Wednesday morning - app stru…" at bounding box center [471, 352] width 840 height 42
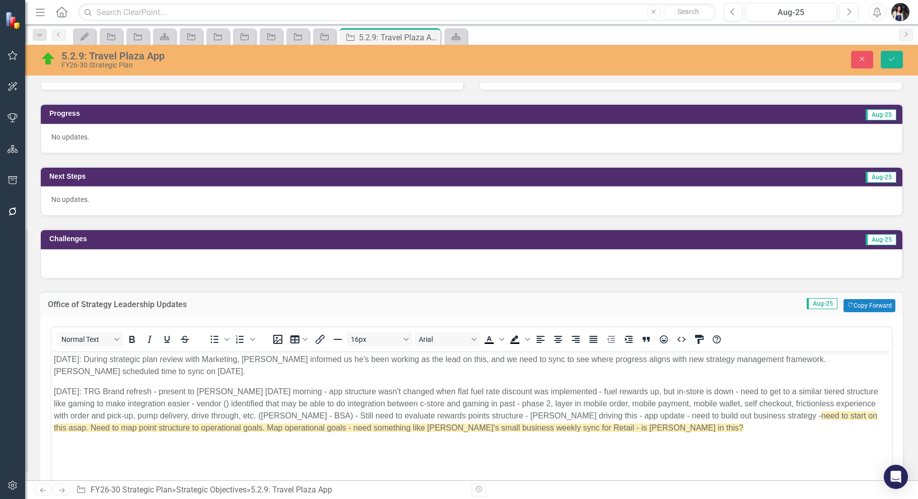
scroll to position [0, 0]
click at [683, 436] on body "8/8/2025: During strategic plan review with Marketing, Marshall informed us he'…" at bounding box center [471, 425] width 840 height 151
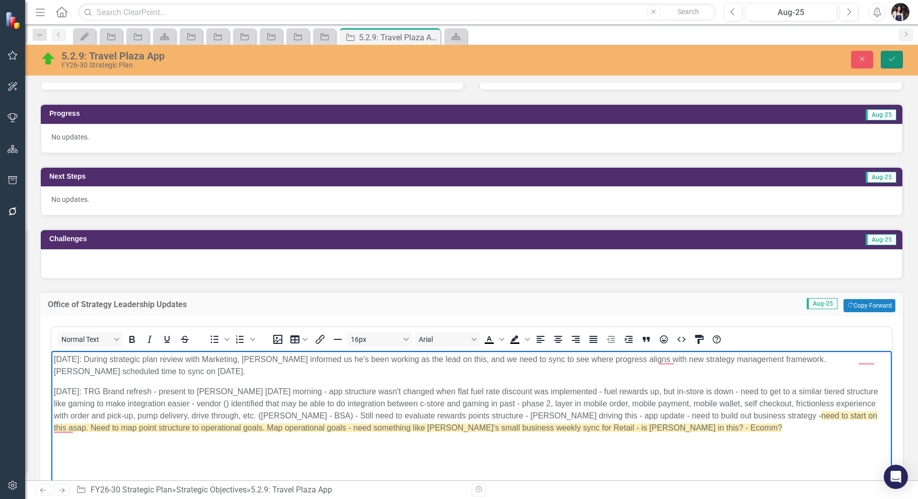
click at [891, 64] on button "Save" at bounding box center [891, 60] width 22 height 18
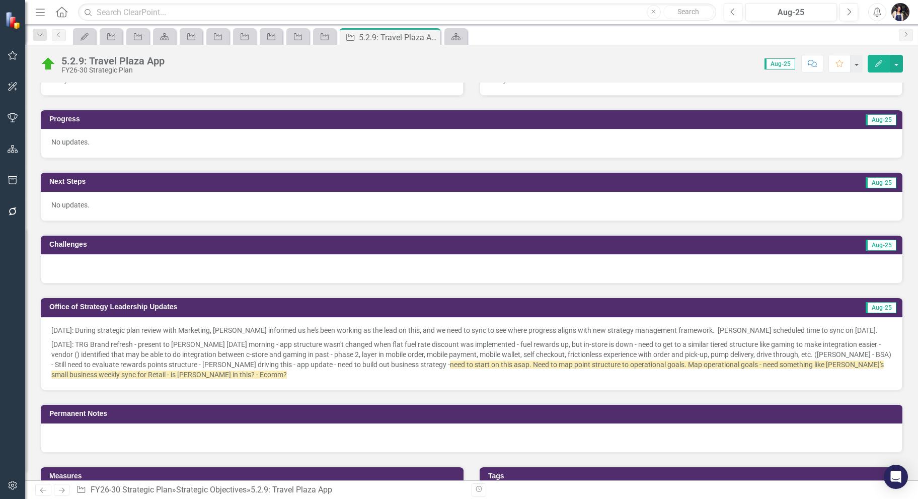
scroll to position [335, 0]
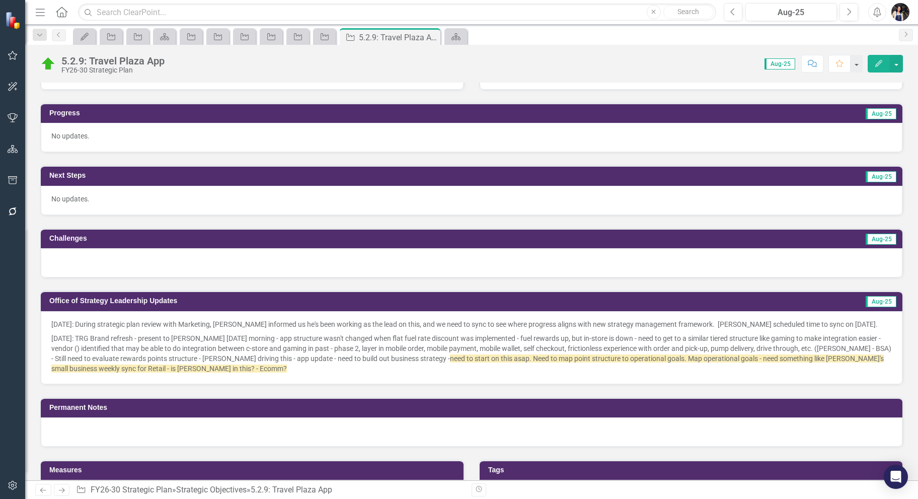
click at [283, 362] on p "8/18/2025: TRG Brand refresh - present to Heidi on Wednesday morning - app stru…" at bounding box center [471, 352] width 840 height 42
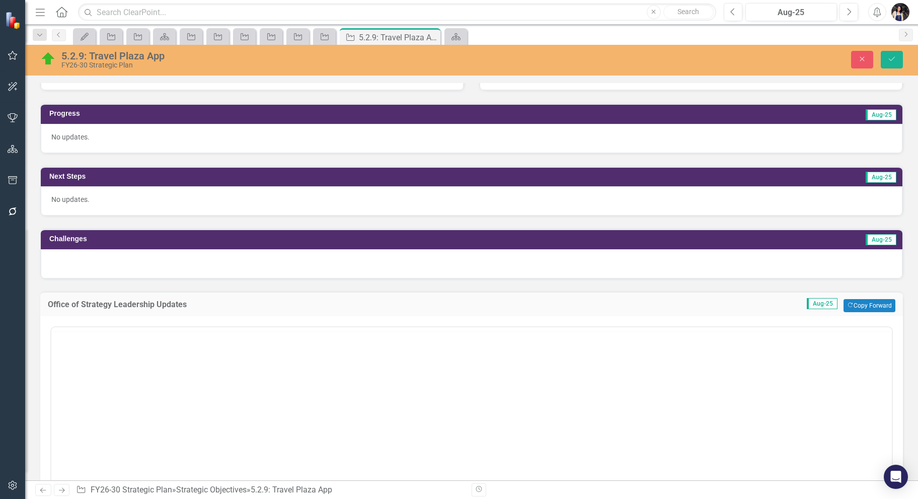
scroll to position [0, 0]
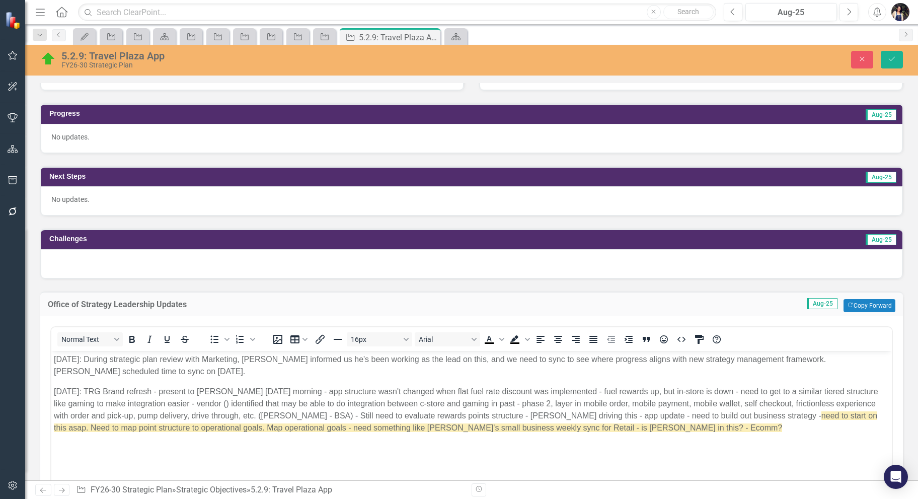
click at [725, 424] on p "8/18/2025: TRG Brand refresh - present to Heidi on Wednesday morning - app stru…" at bounding box center [471, 409] width 835 height 48
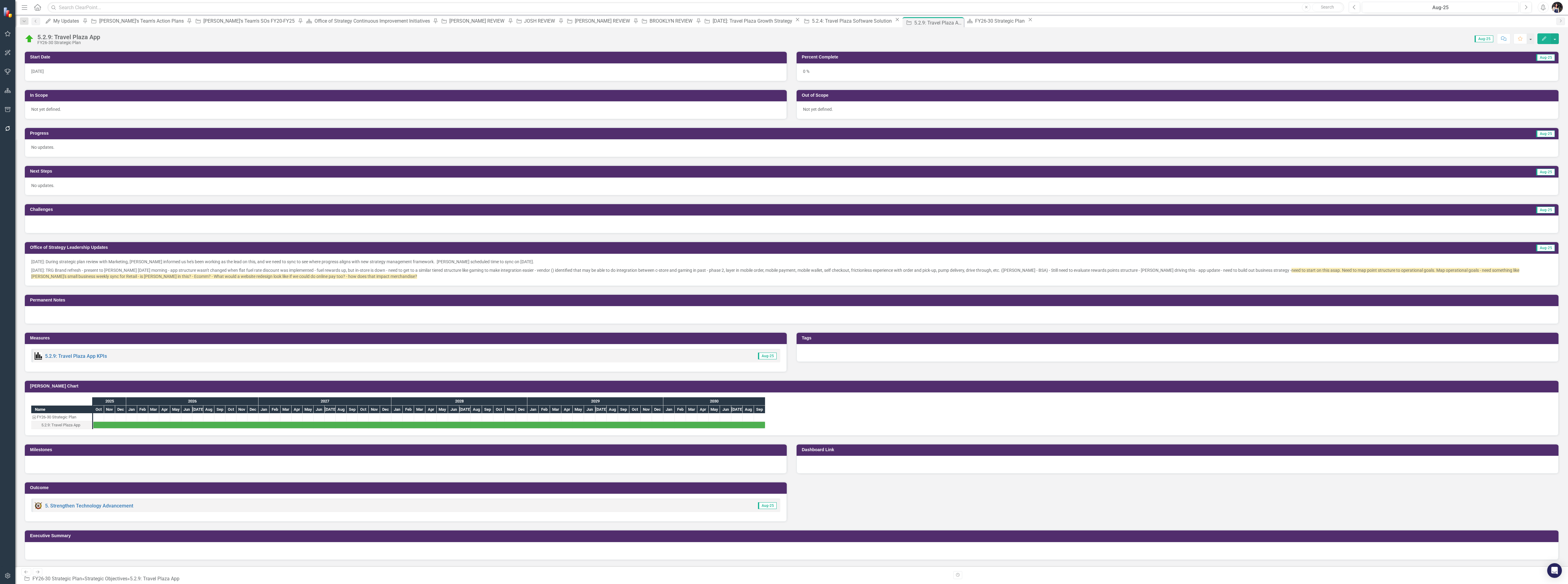
scroll to position [134, 0]
